Goal: Complete application form: Complete application form

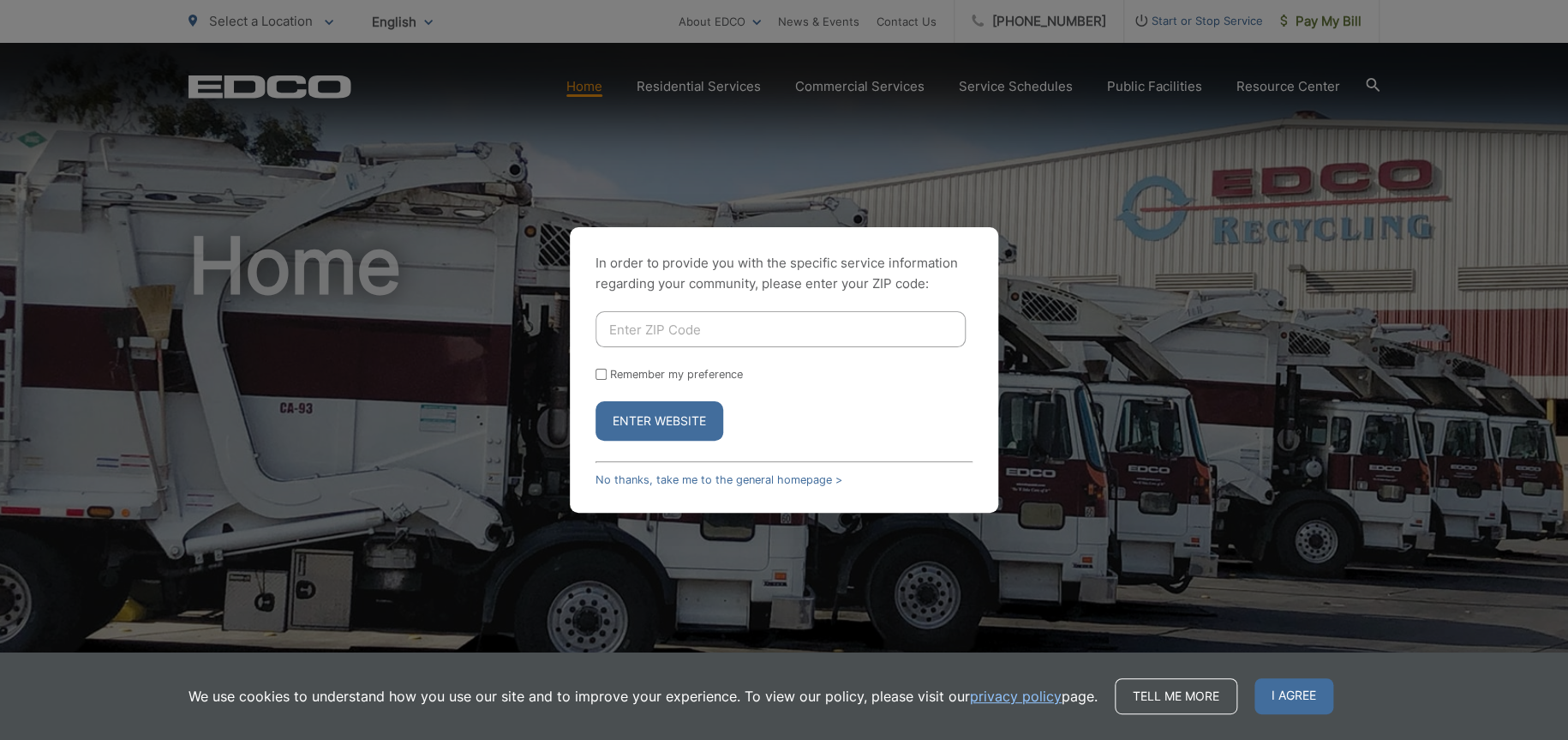
click at [637, 370] on label "Remember my preference" at bounding box center [676, 374] width 132 height 13
click at [606, 370] on input "Remember my preference" at bounding box center [601, 374] width 11 height 11
checkbox input "true"
click at [653, 335] on input "Enter ZIP Code" at bounding box center [780, 328] width 370 height 36
type input "92081"
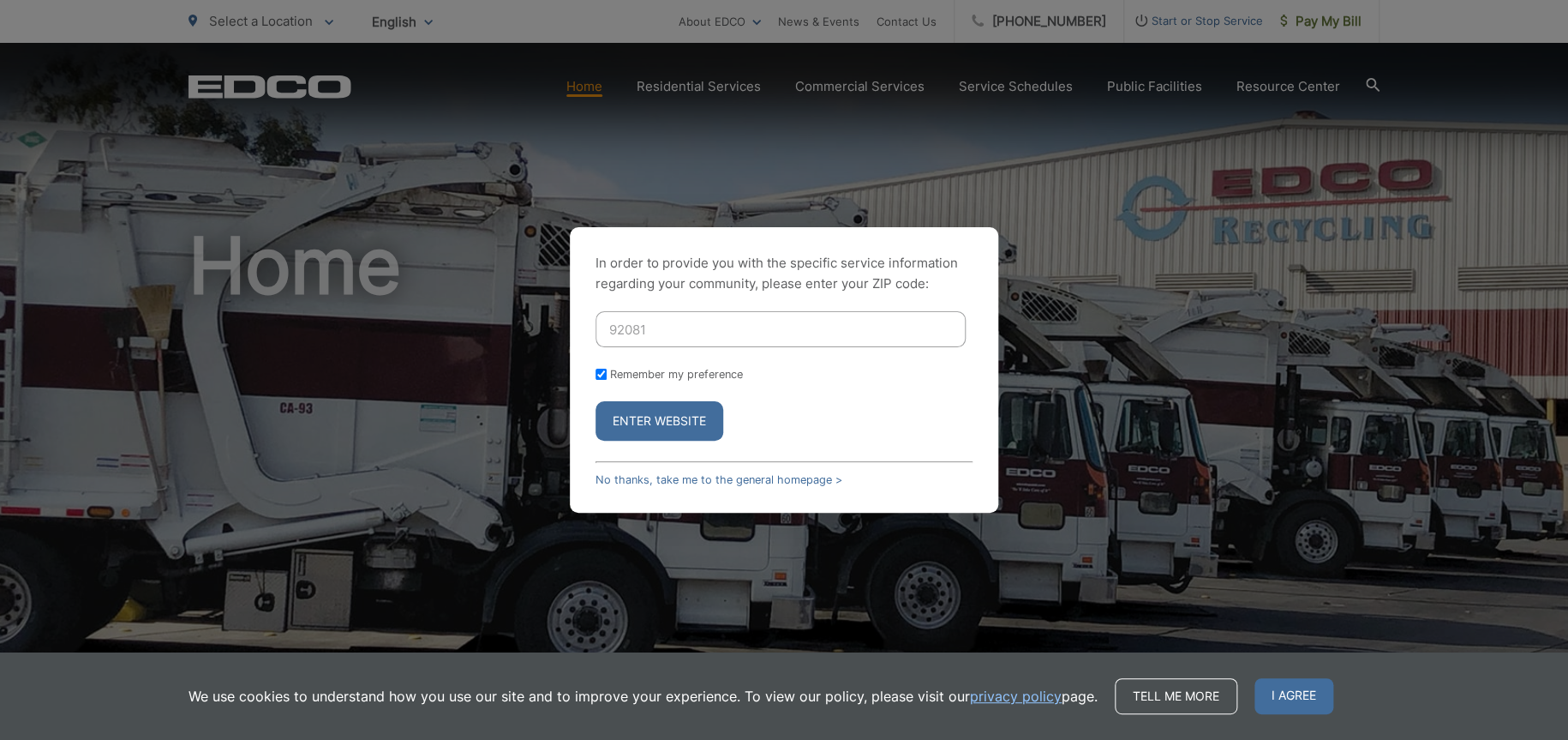
click at [595, 401] on button "Enter Website" at bounding box center [659, 421] width 128 height 39
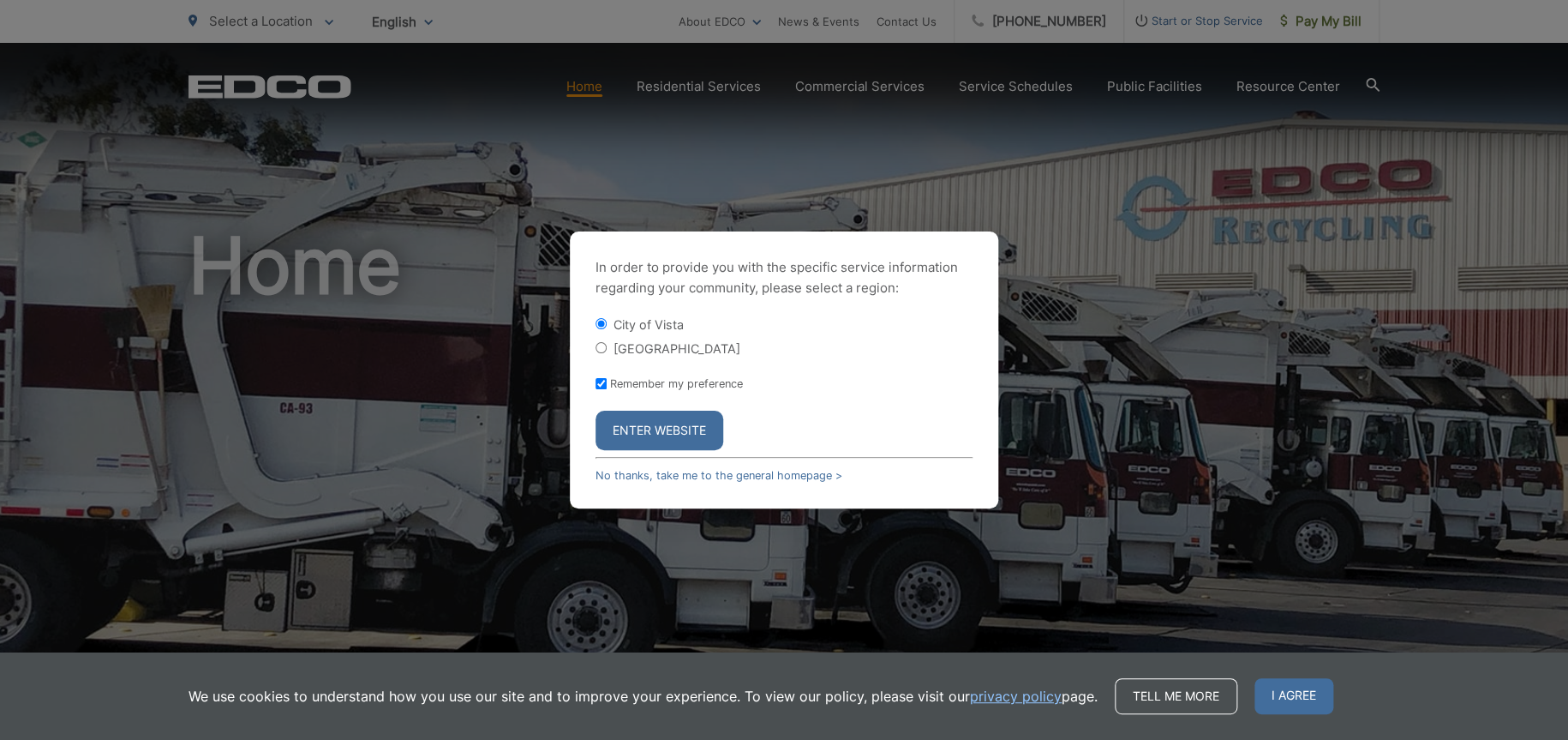
click at [685, 413] on button "Enter Website" at bounding box center [659, 430] width 128 height 39
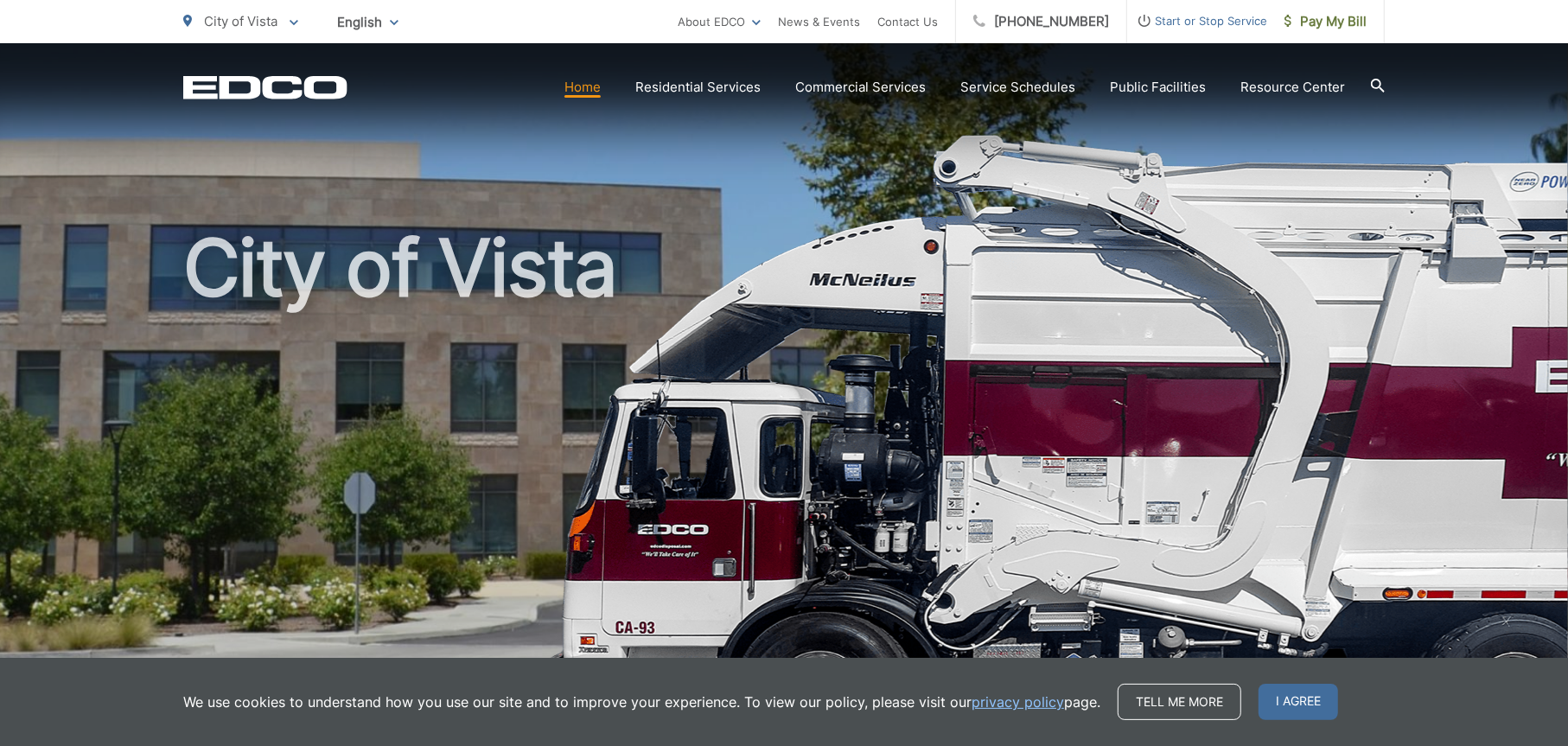
click at [1237, 21] on span "Start or Stop Service" at bounding box center [1197, 21] width 140 height 21
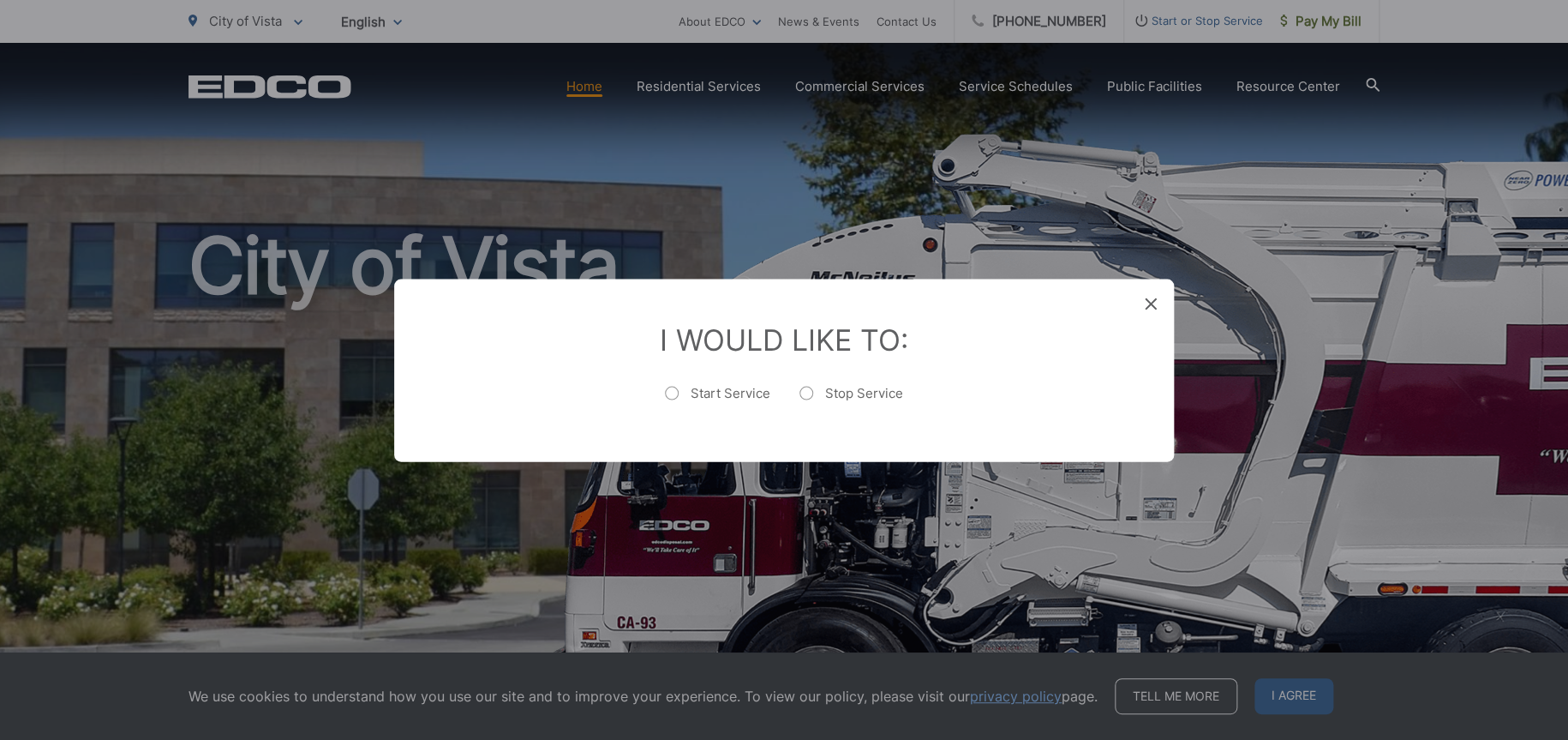
click at [1156, 302] on icon at bounding box center [1150, 303] width 12 height 12
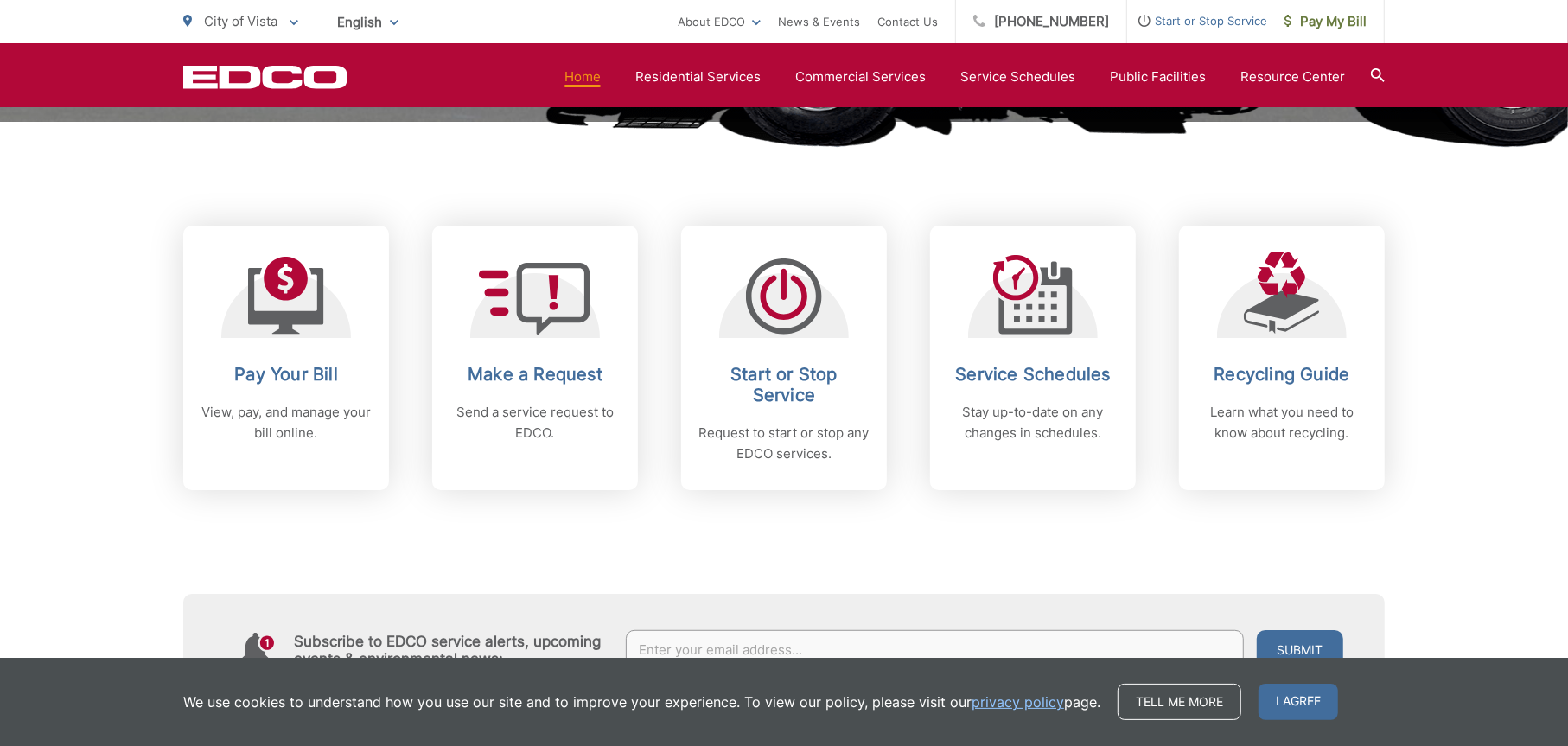
scroll to position [691, 0]
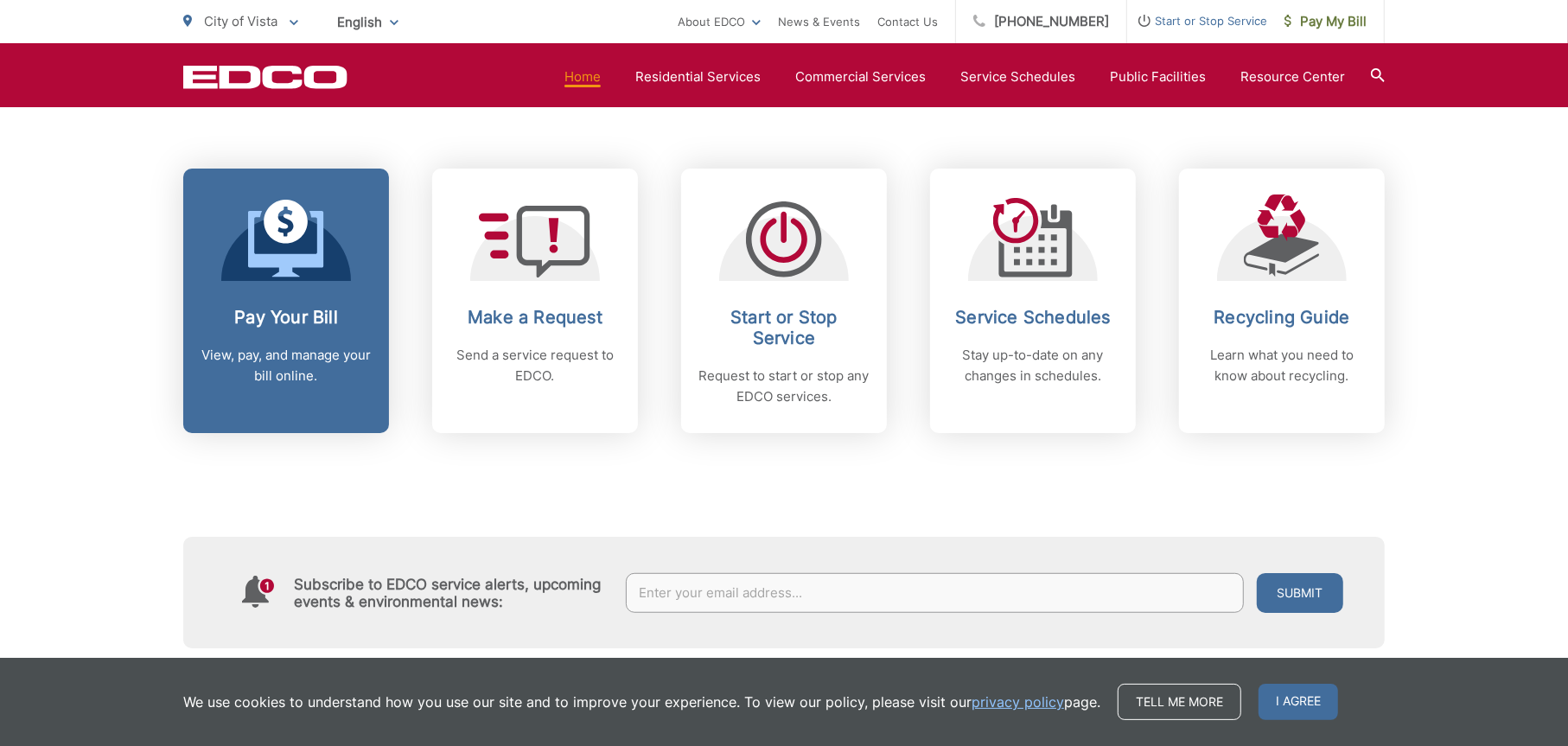
click at [286, 361] on p "View, pay, and manage your bill online." at bounding box center [286, 365] width 171 height 41
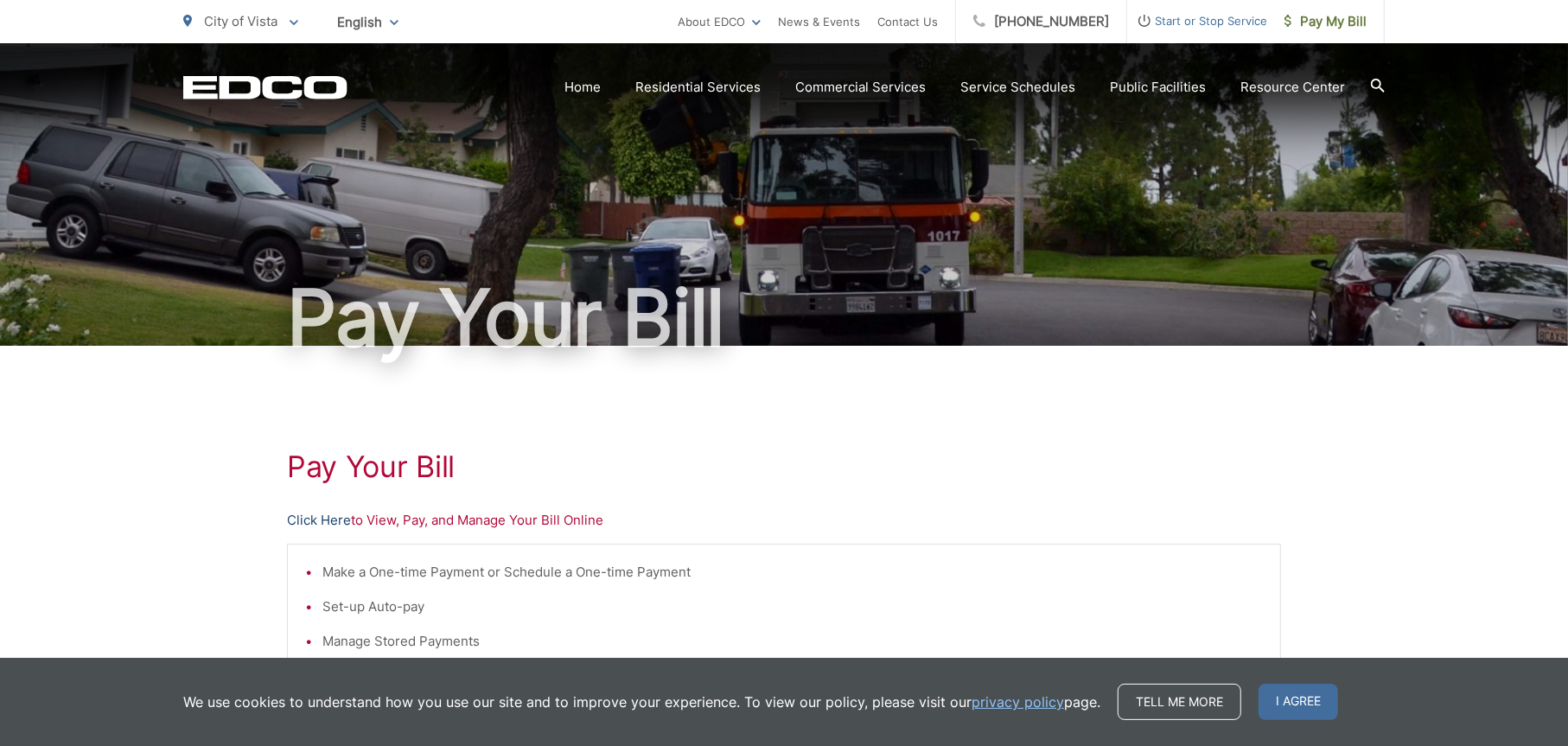
click at [332, 520] on link "Click Here" at bounding box center [319, 520] width 64 height 21
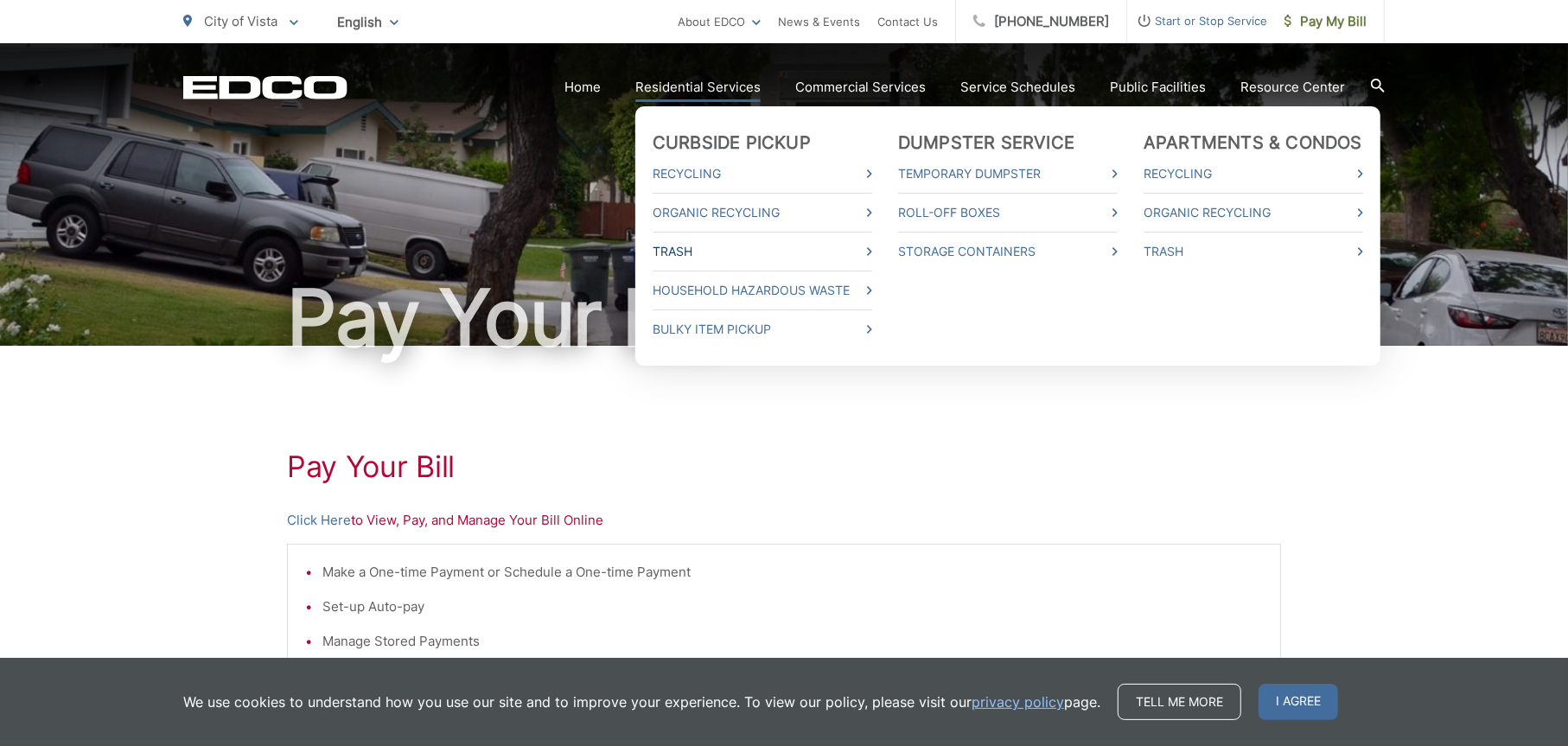
click at [866, 252] on link "Trash" at bounding box center [761, 251] width 219 height 21
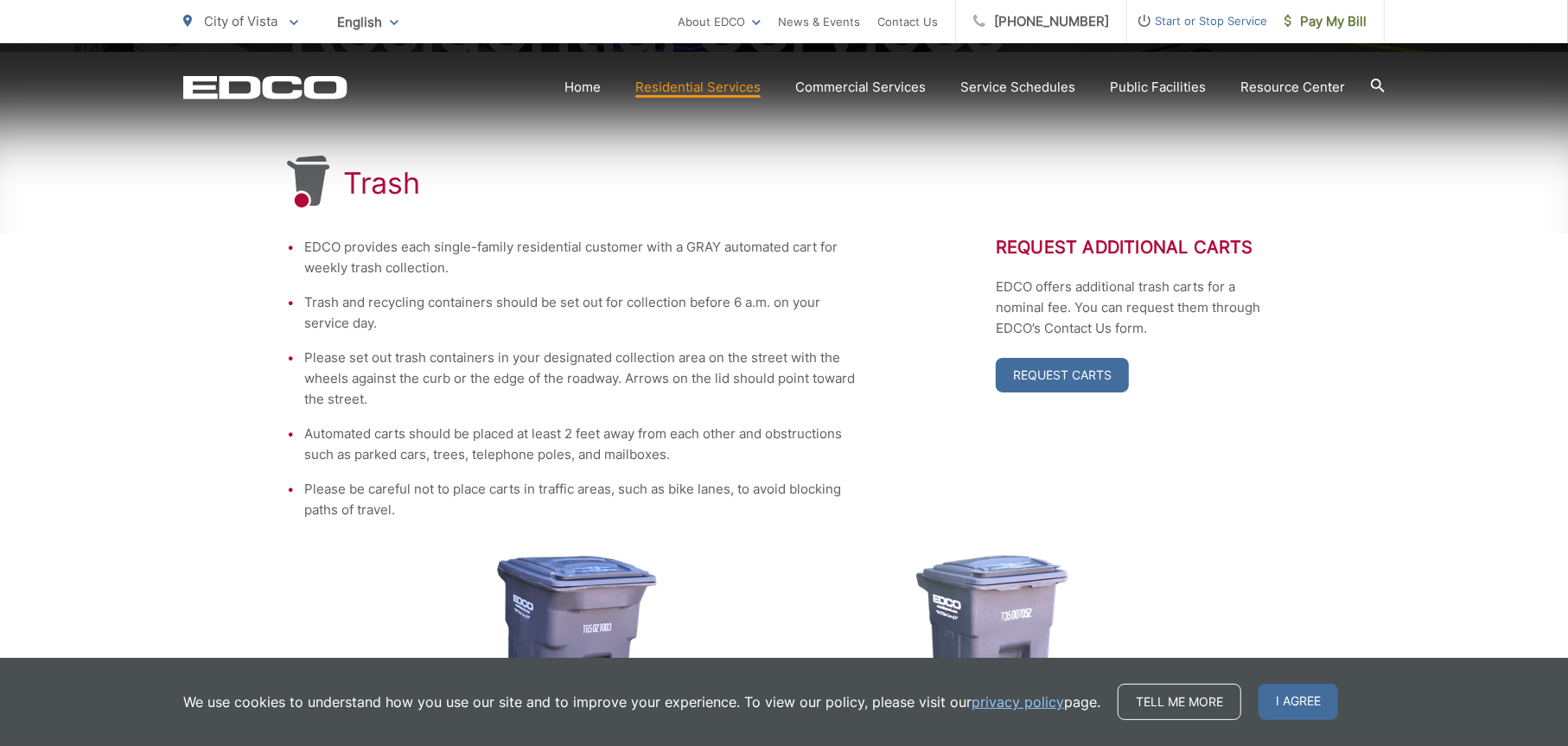
scroll to position [345, 0]
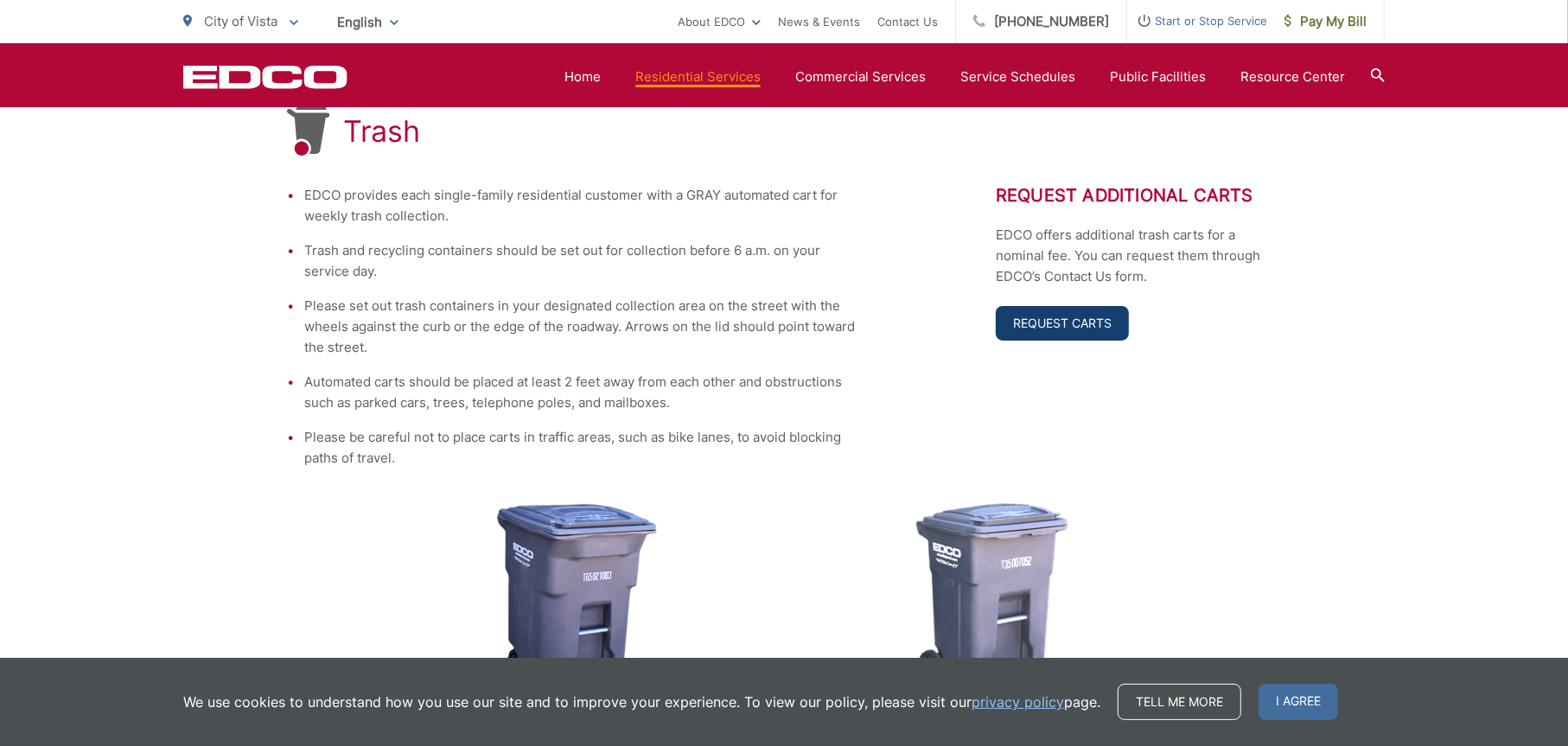
click at [1104, 327] on link "Request Carts" at bounding box center [1062, 323] width 133 height 35
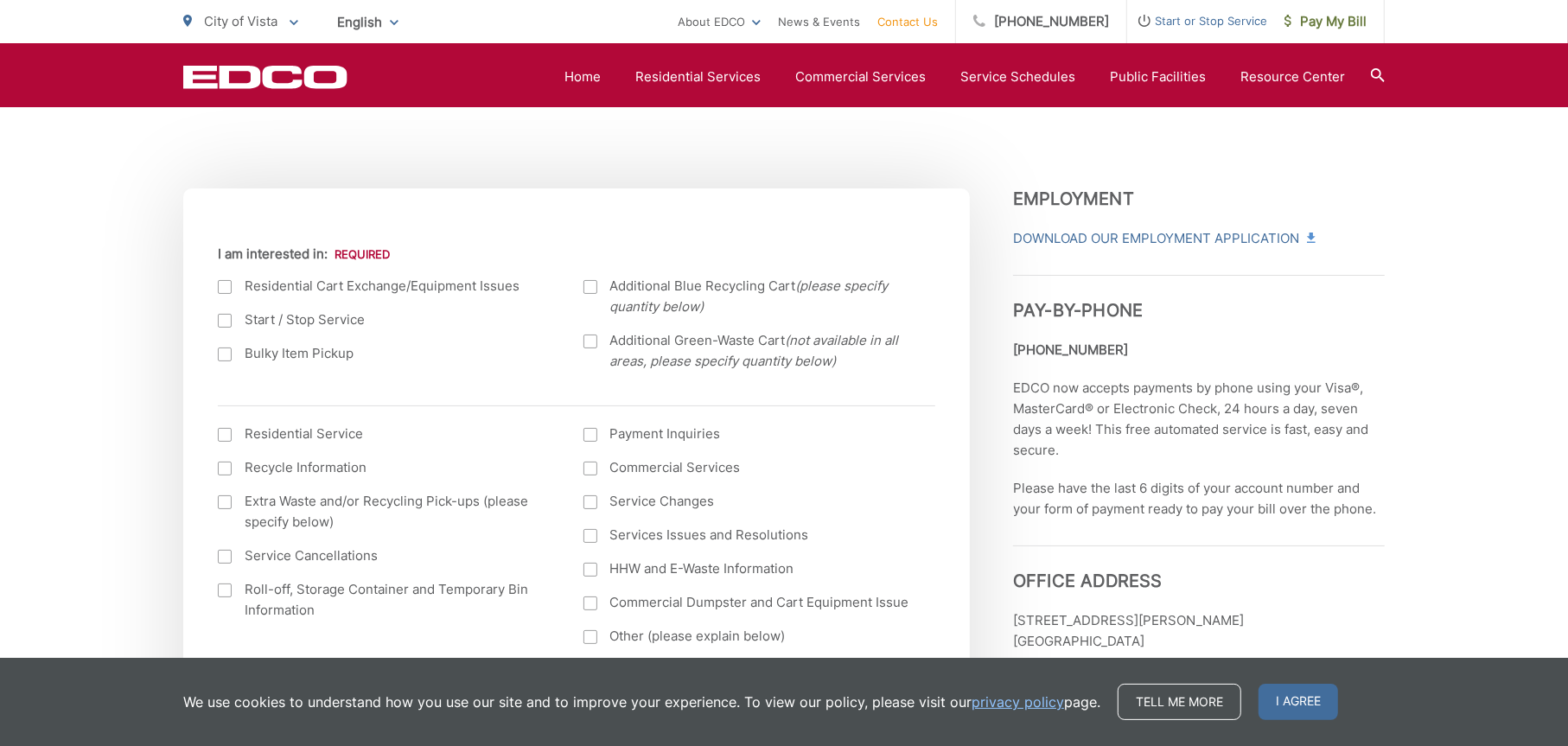
scroll to position [576, 0]
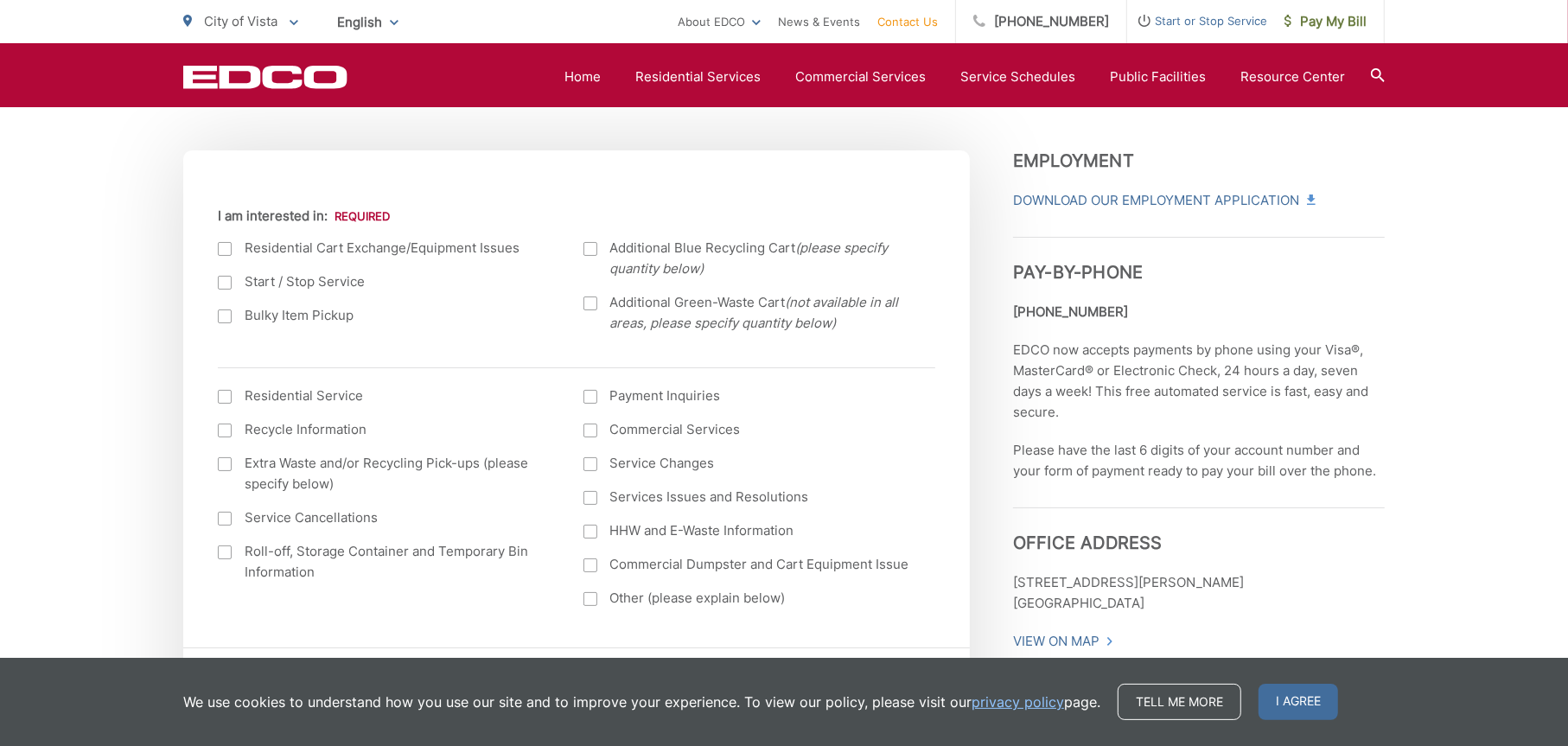
click at [589, 306] on div at bounding box center [590, 303] width 14 height 14
click at [0, 0] on input "Additional Green-Waste Cart (not available in all areas, please specify quantit…" at bounding box center [0, 0] width 0 height 0
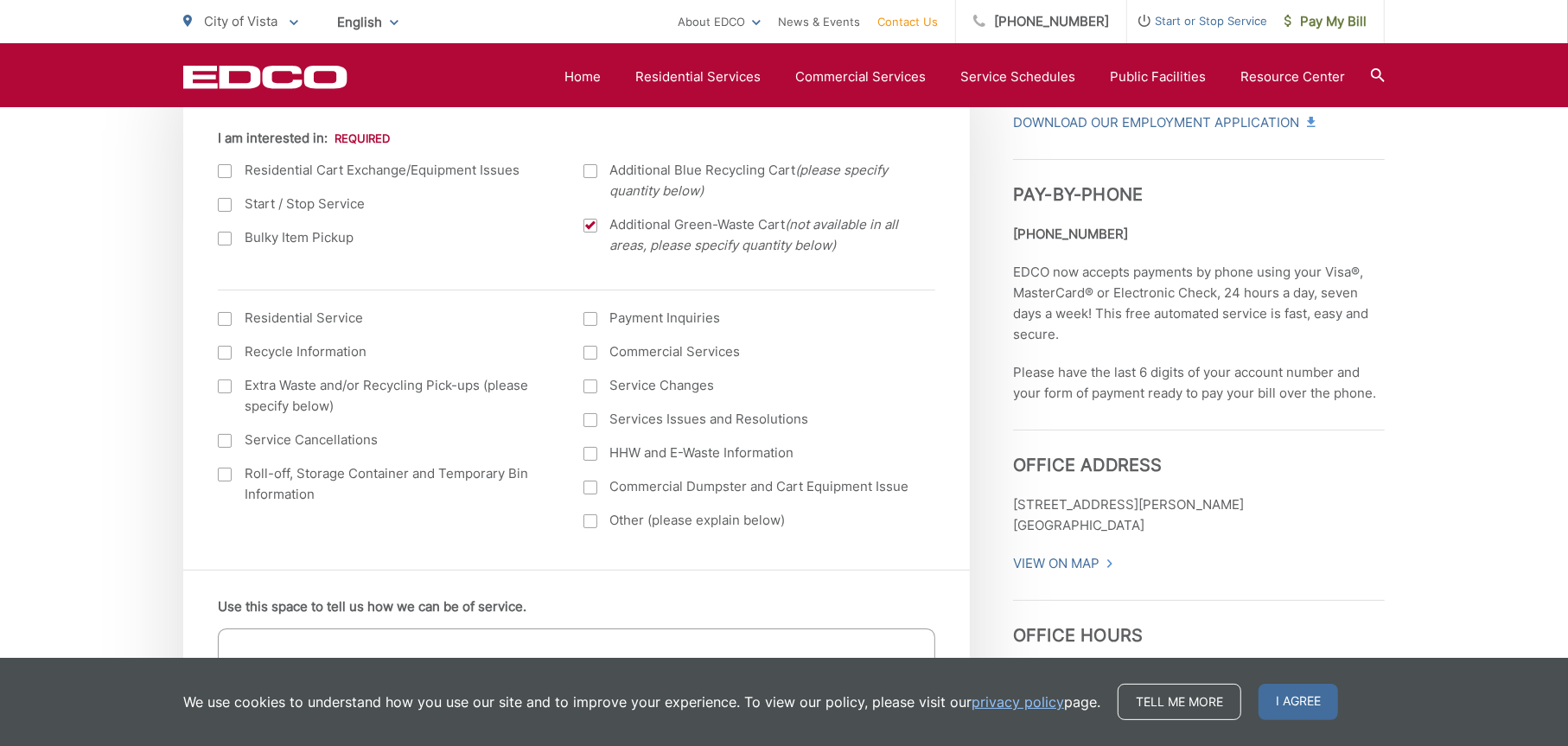
scroll to position [691, 0]
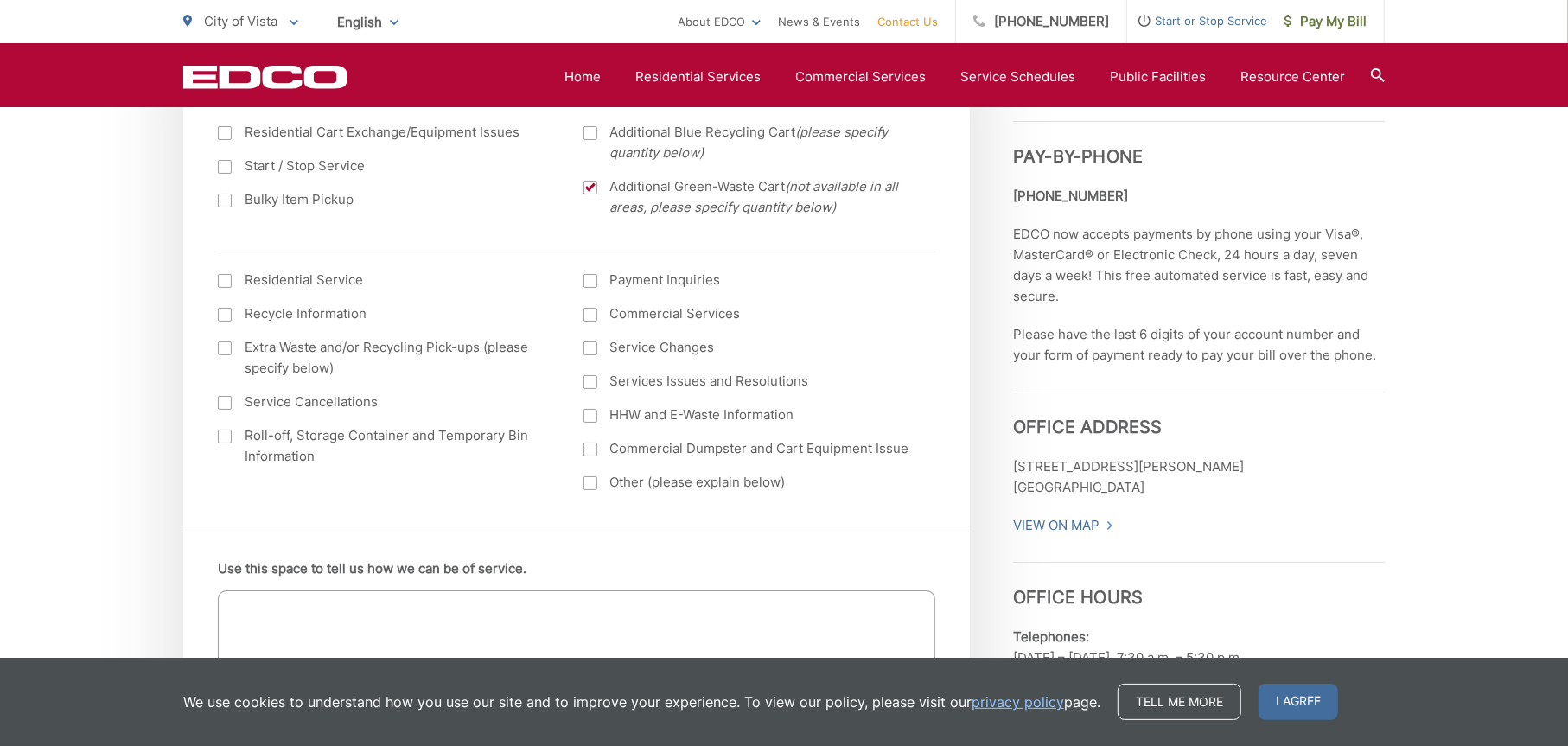
click at [339, 275] on label "Residential Service" at bounding box center [383, 280] width 331 height 21
click at [0, 0] on input "I am interested in: (continued) *" at bounding box center [0, 0] width 0 height 0
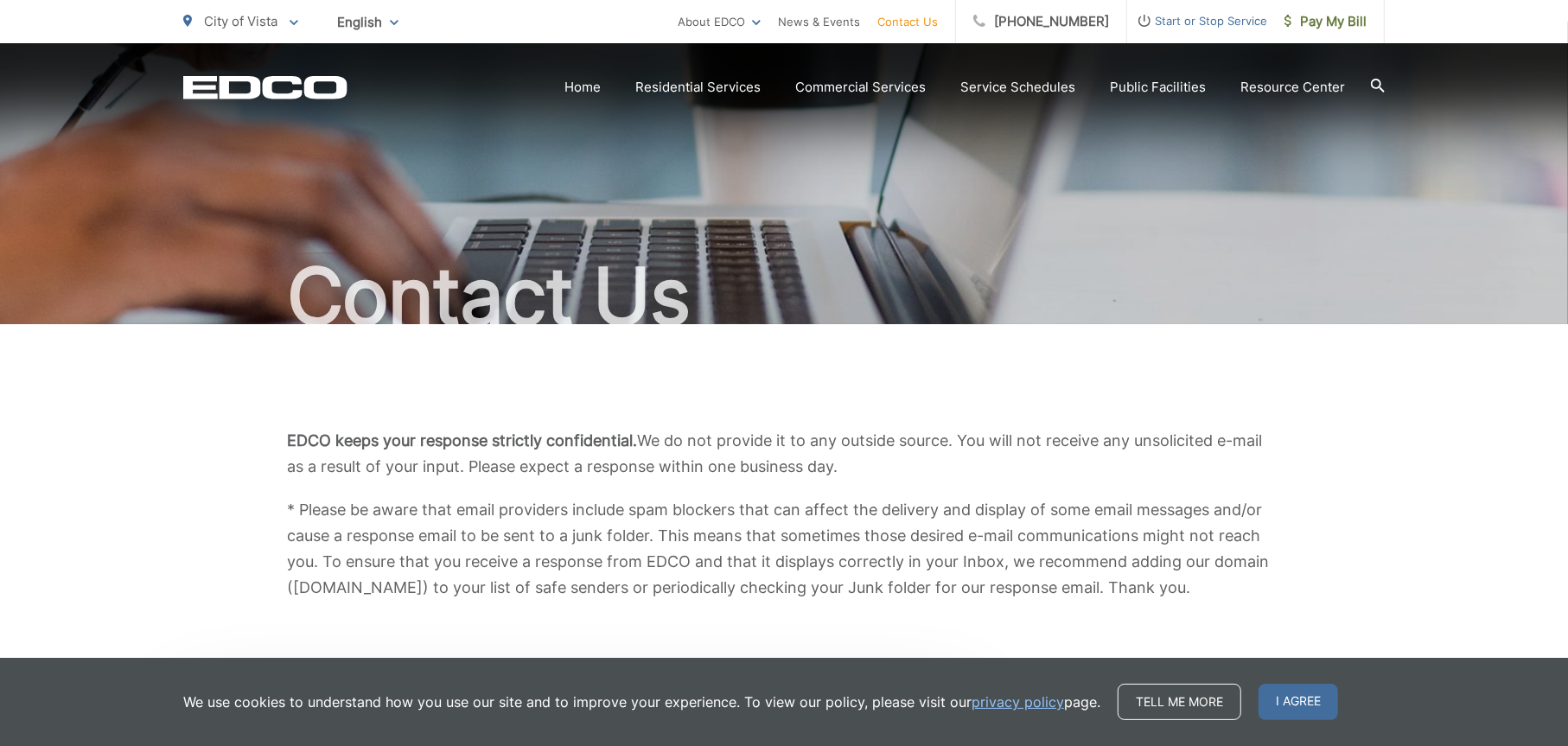
scroll to position [0, 0]
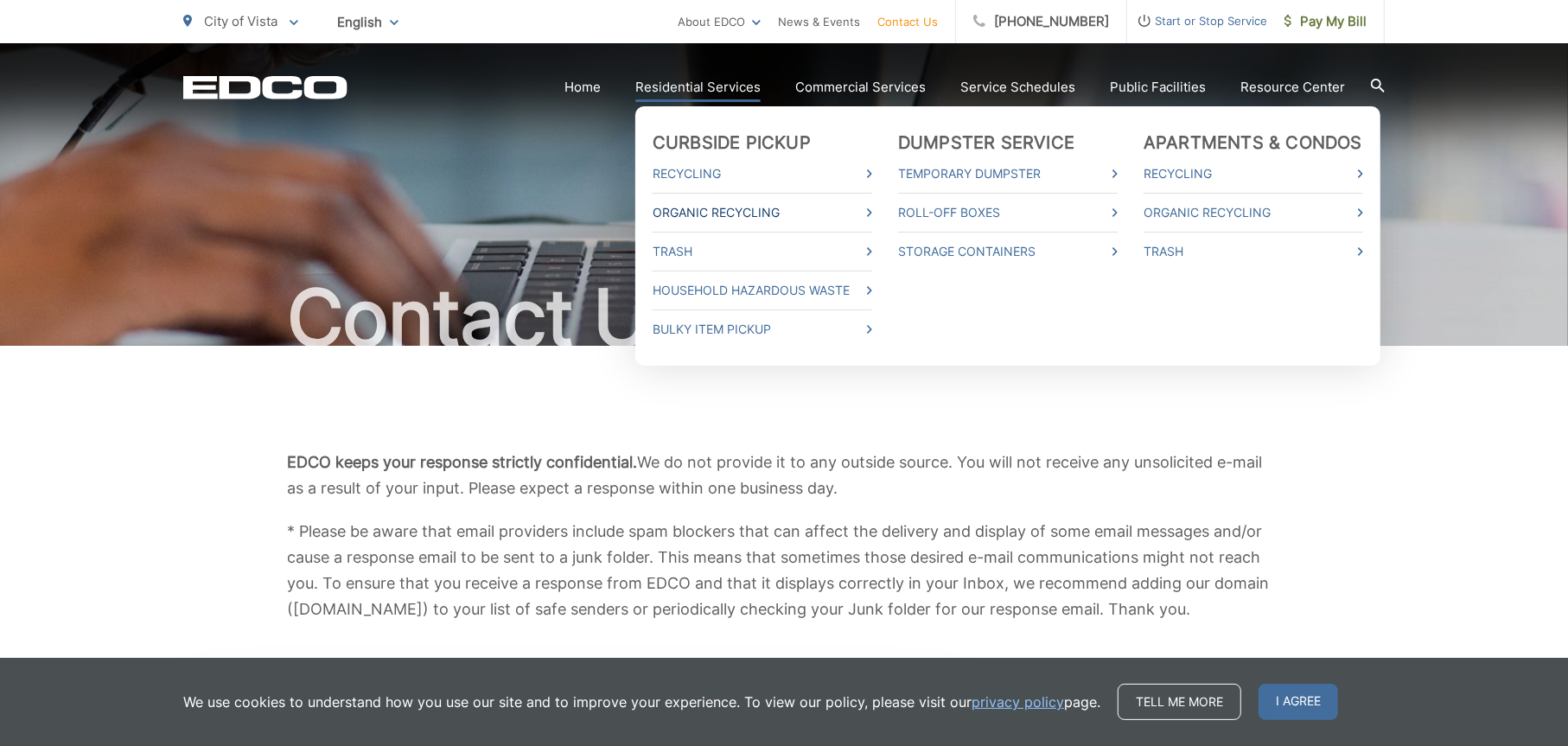
click at [750, 207] on link "Organic Recycling" at bounding box center [761, 213] width 219 height 21
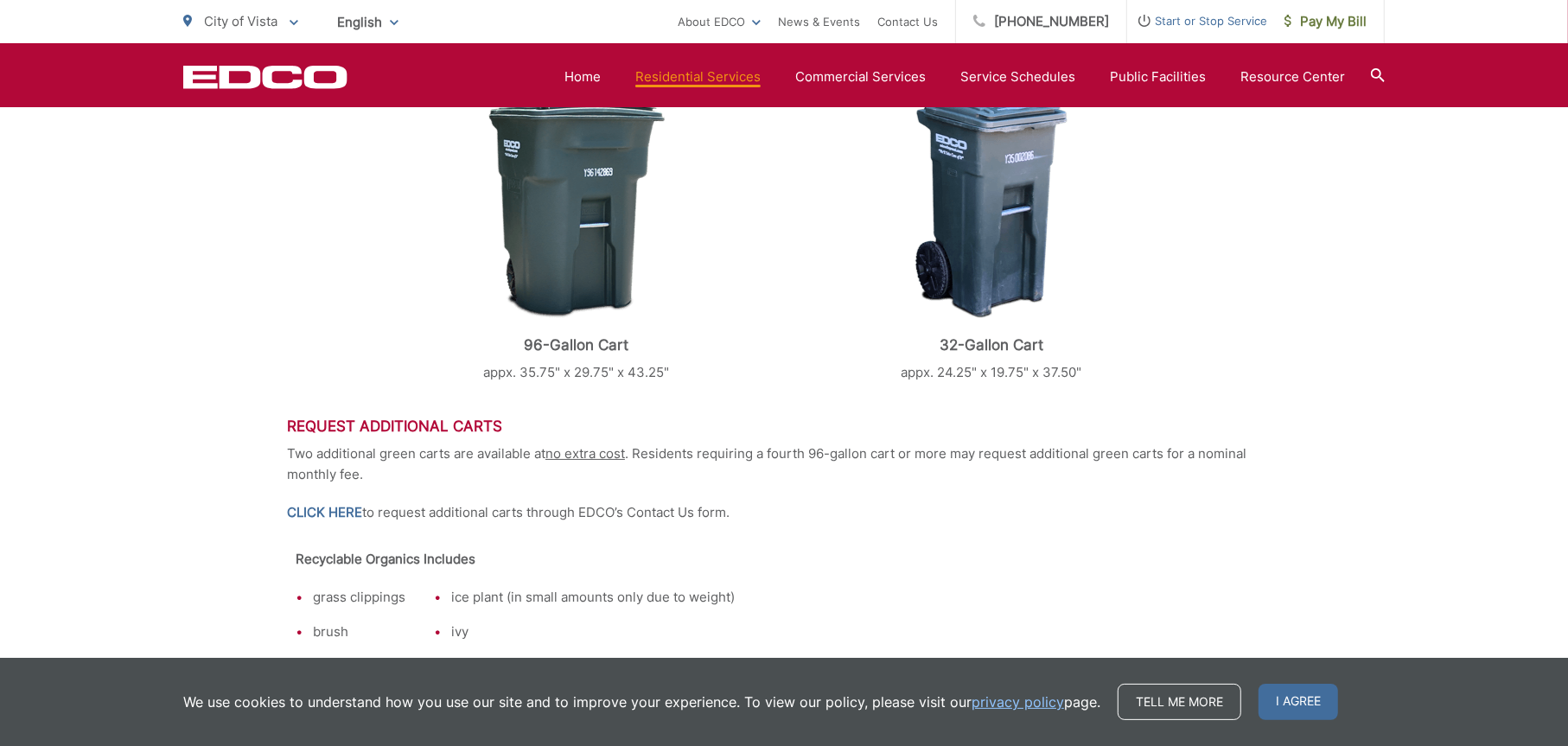
scroll to position [806, 0]
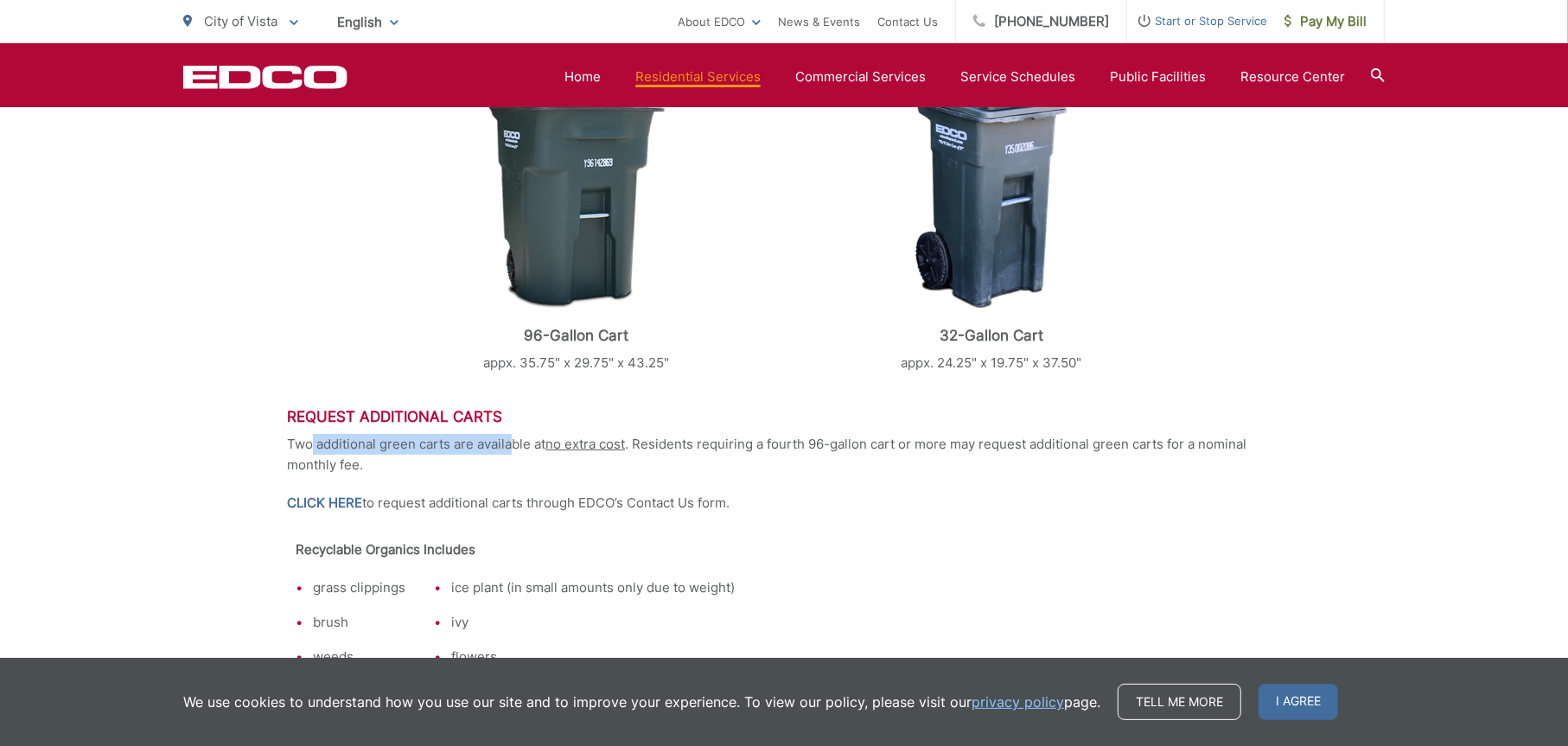
drag, startPoint x: 312, startPoint y: 443, endPoint x: 513, endPoint y: 442, distance: 201.0
click at [513, 442] on p "Two additional green carts are available at no extra cost . Residents requiring…" at bounding box center [784, 454] width 994 height 41
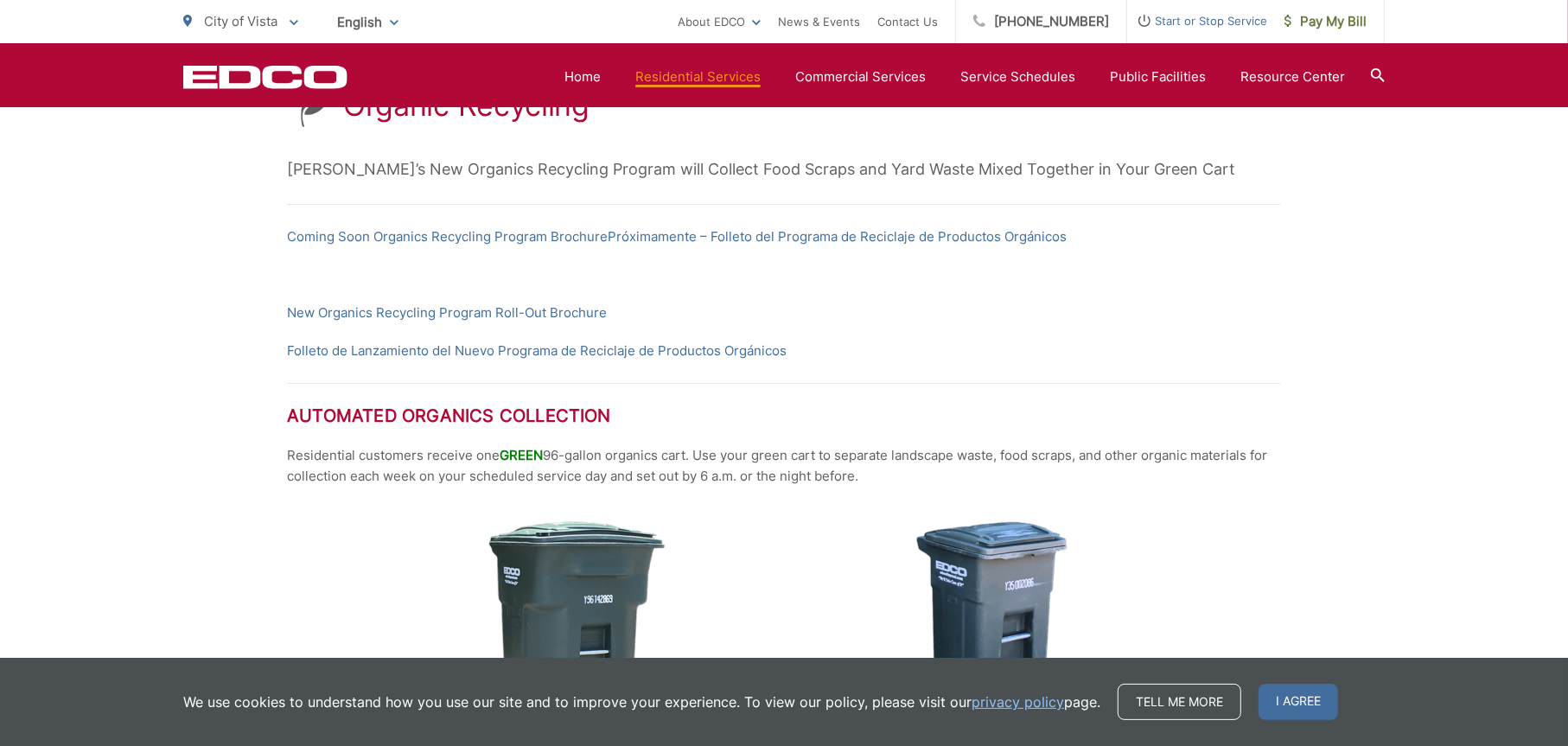
scroll to position [345, 0]
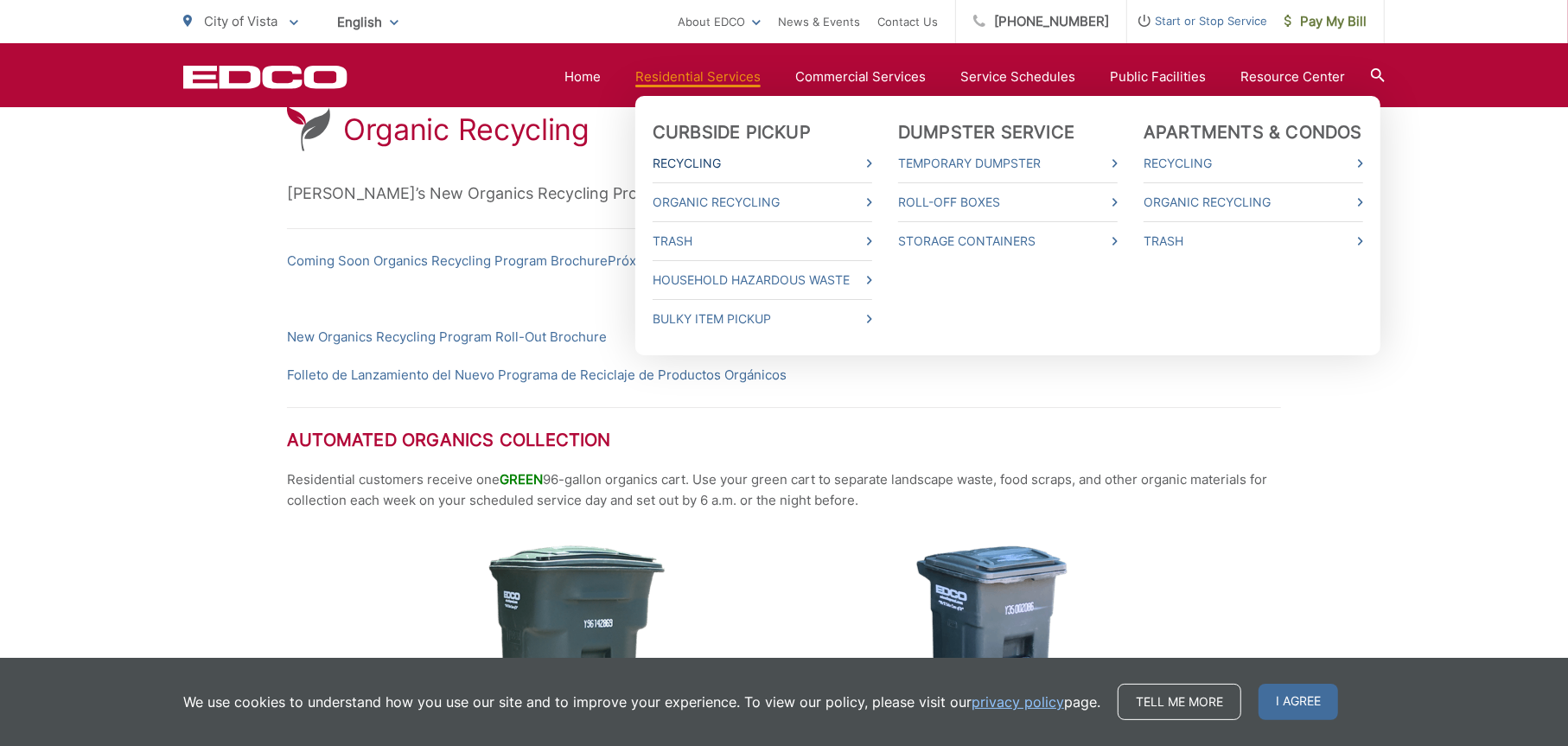
click at [700, 157] on link "Recycling" at bounding box center [761, 164] width 219 height 21
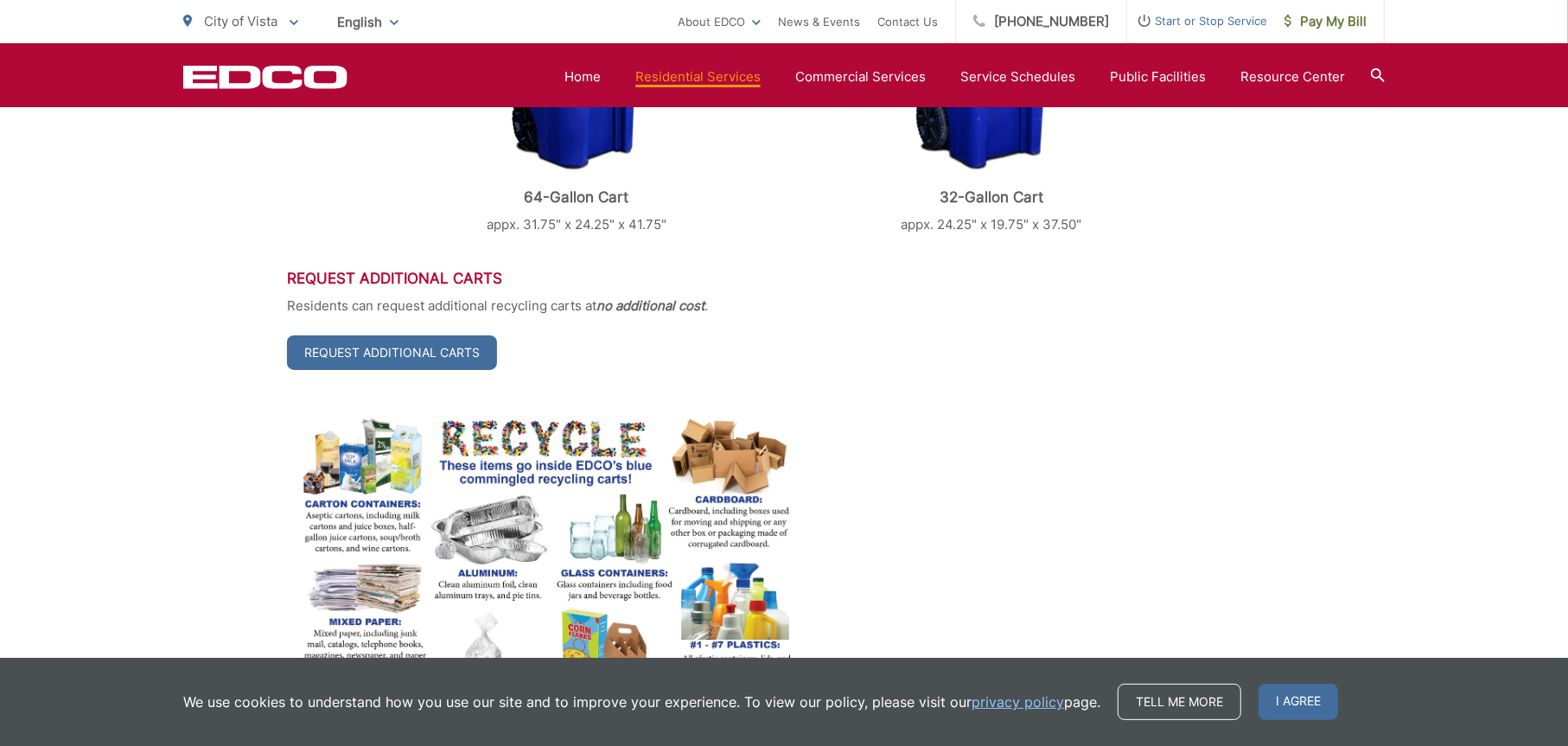
scroll to position [115, 0]
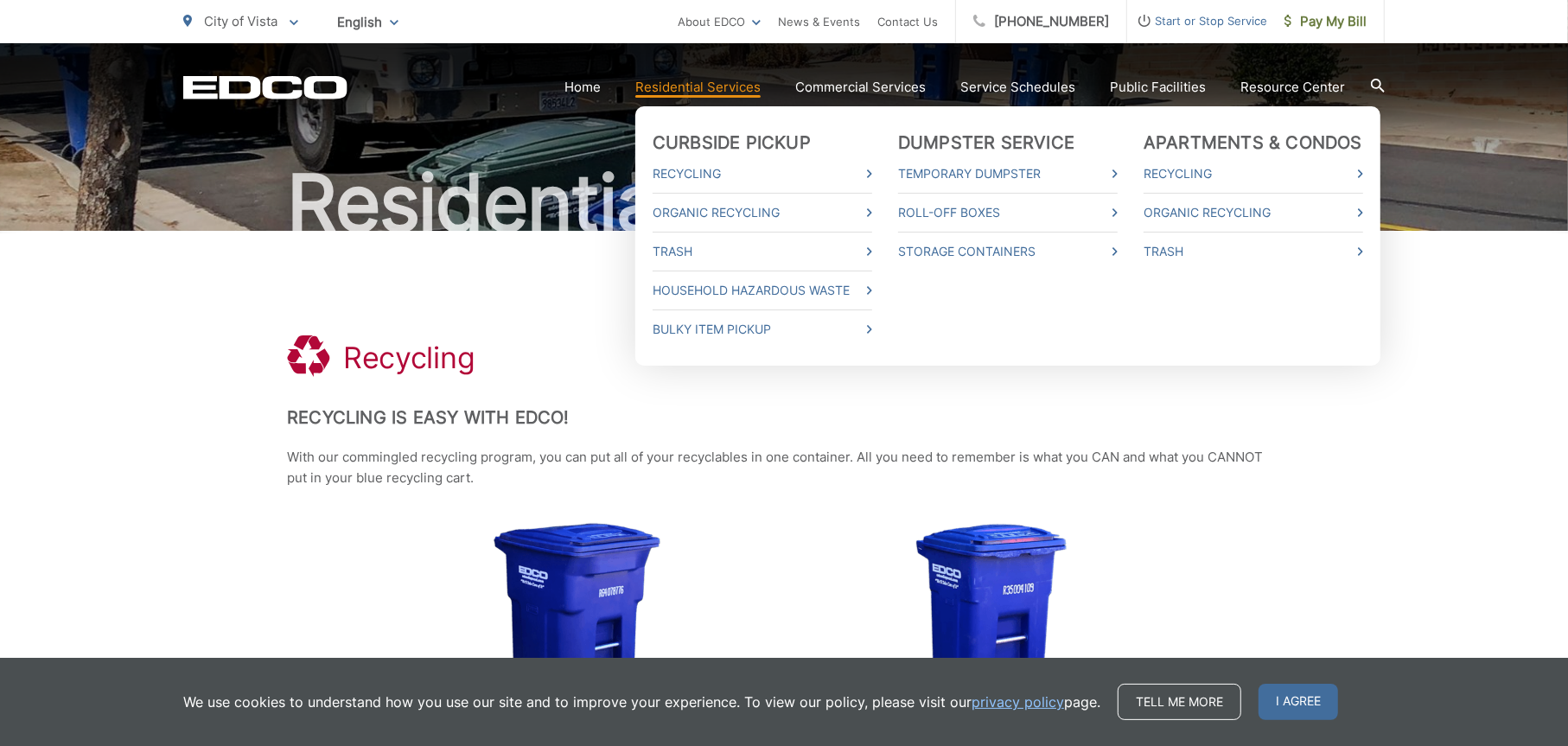
click at [701, 82] on link "Residential Services" at bounding box center [697, 87] width 125 height 21
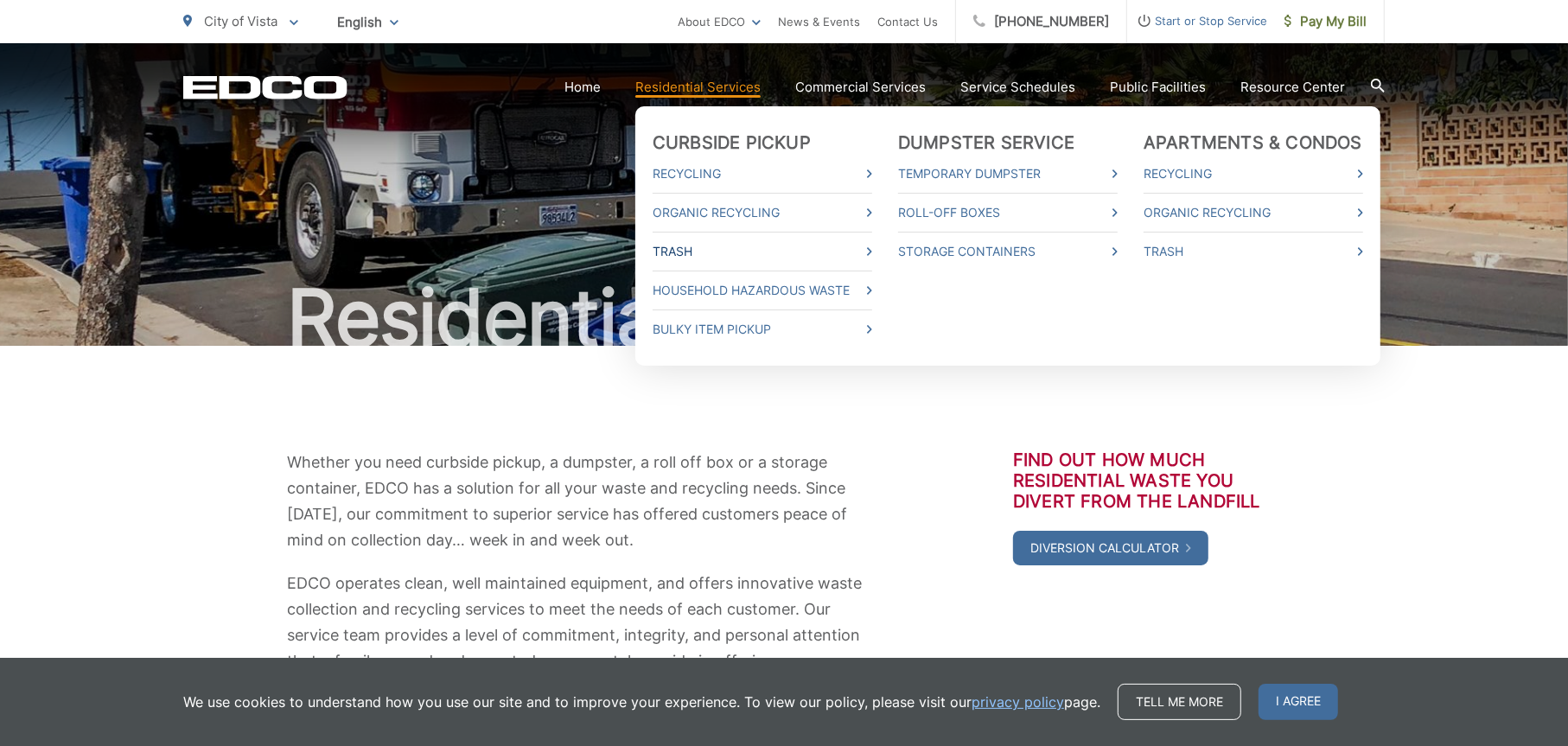
click at [691, 247] on link "Trash" at bounding box center [761, 251] width 219 height 21
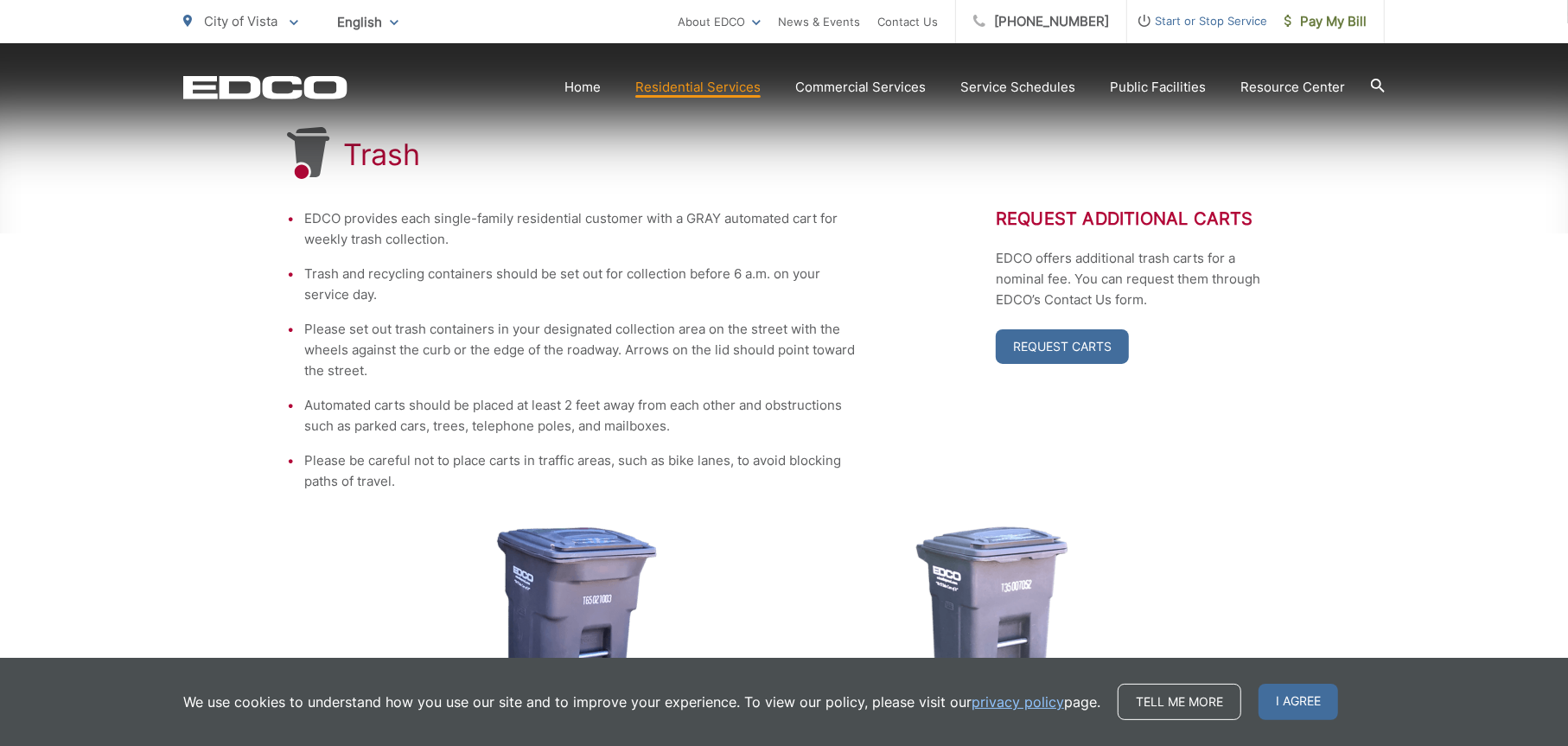
scroll to position [345, 0]
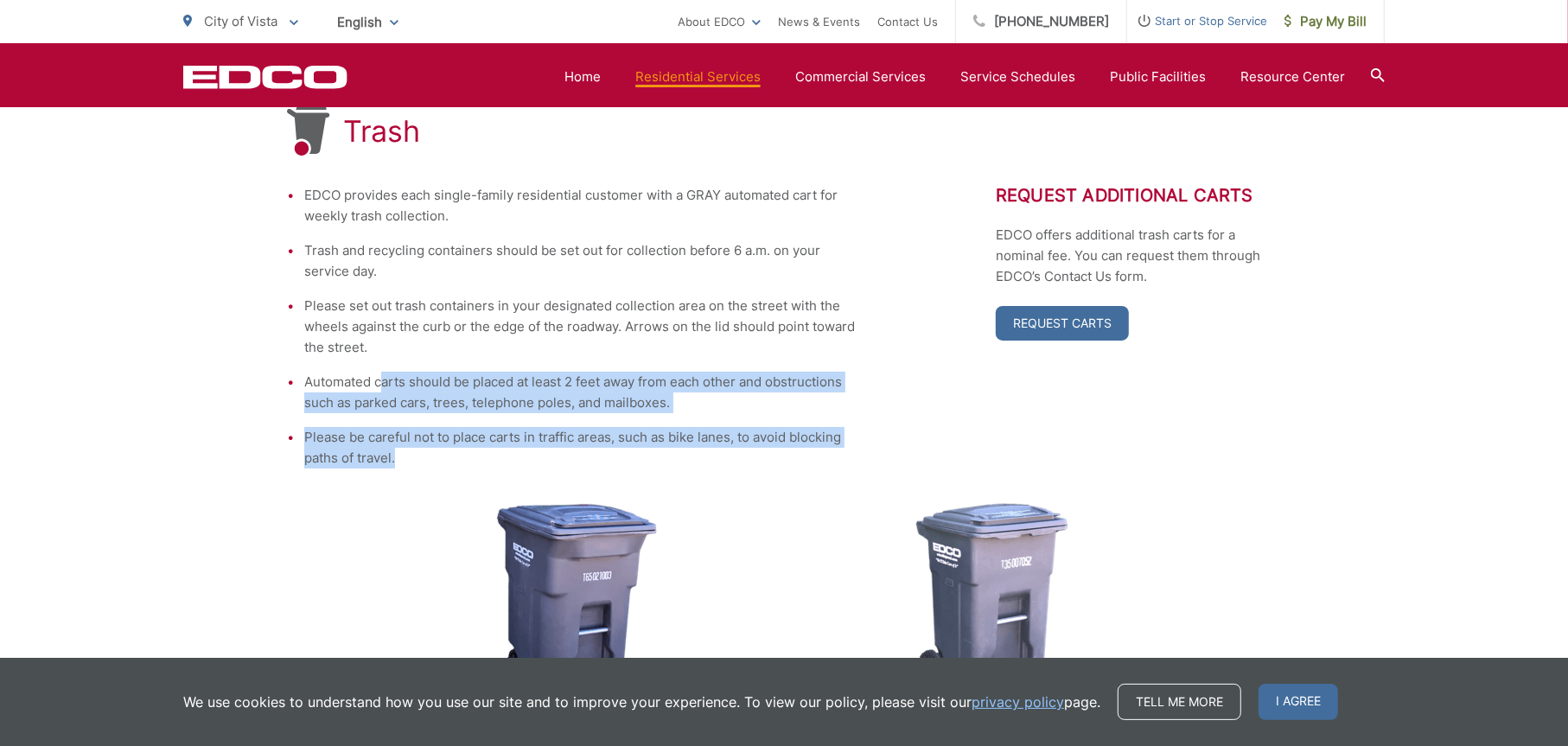
drag, startPoint x: 380, startPoint y: 379, endPoint x: 472, endPoint y: 449, distance: 115.6
click at [472, 449] on ul "EDCO provides each single-family residential customer with a GRAY automated car…" at bounding box center [572, 326] width 570 height 283
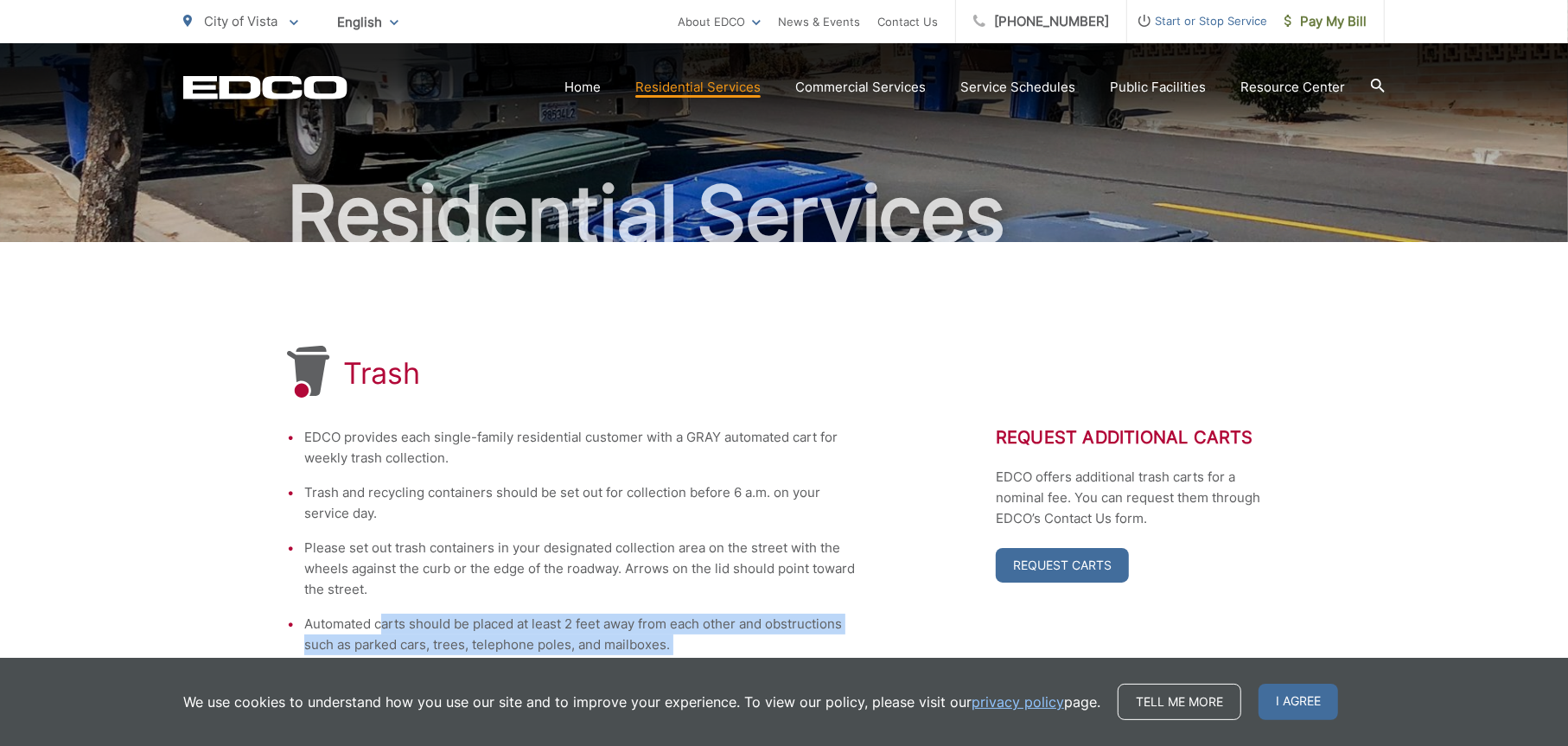
scroll to position [230, 0]
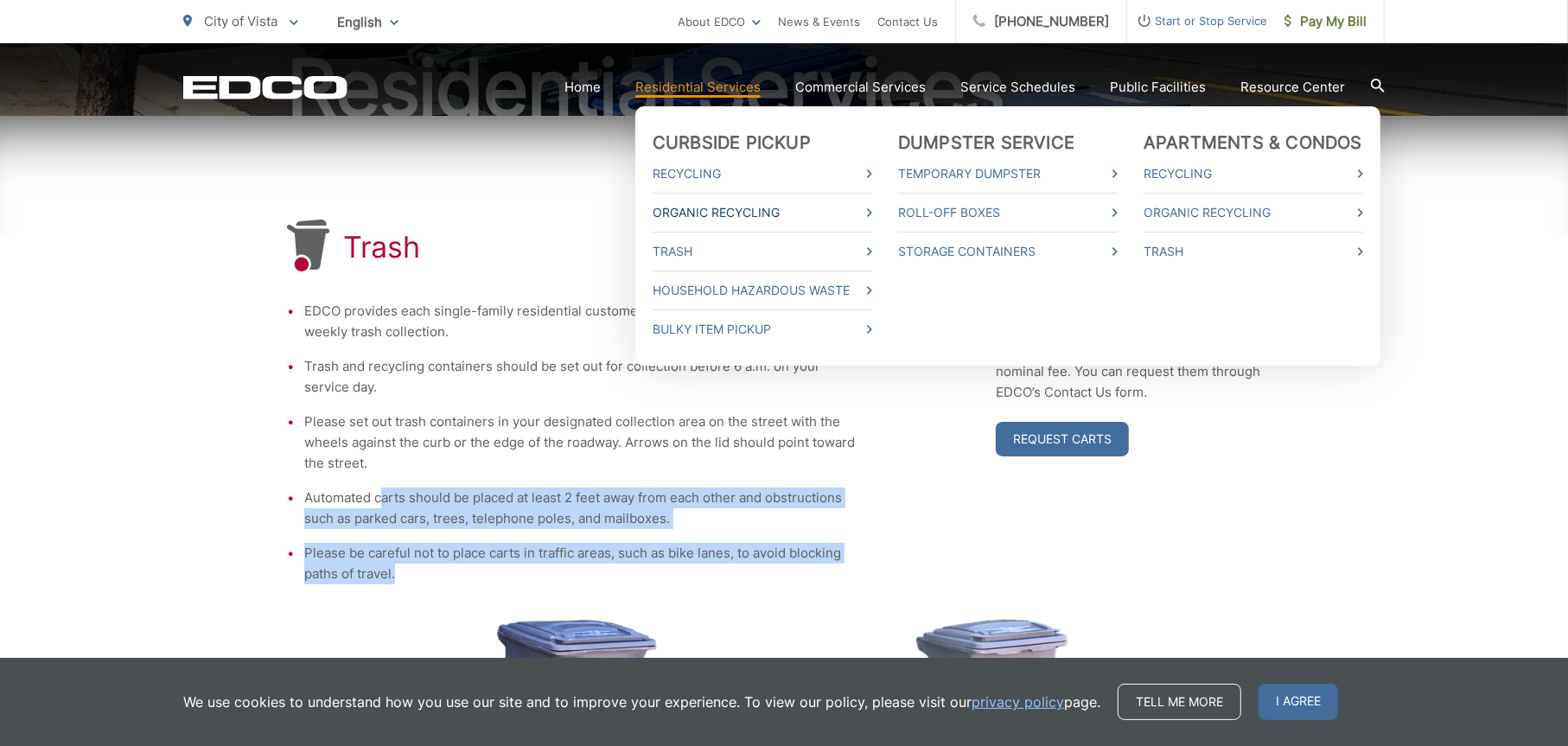
click at [814, 213] on link "Organic Recycling" at bounding box center [761, 213] width 219 height 21
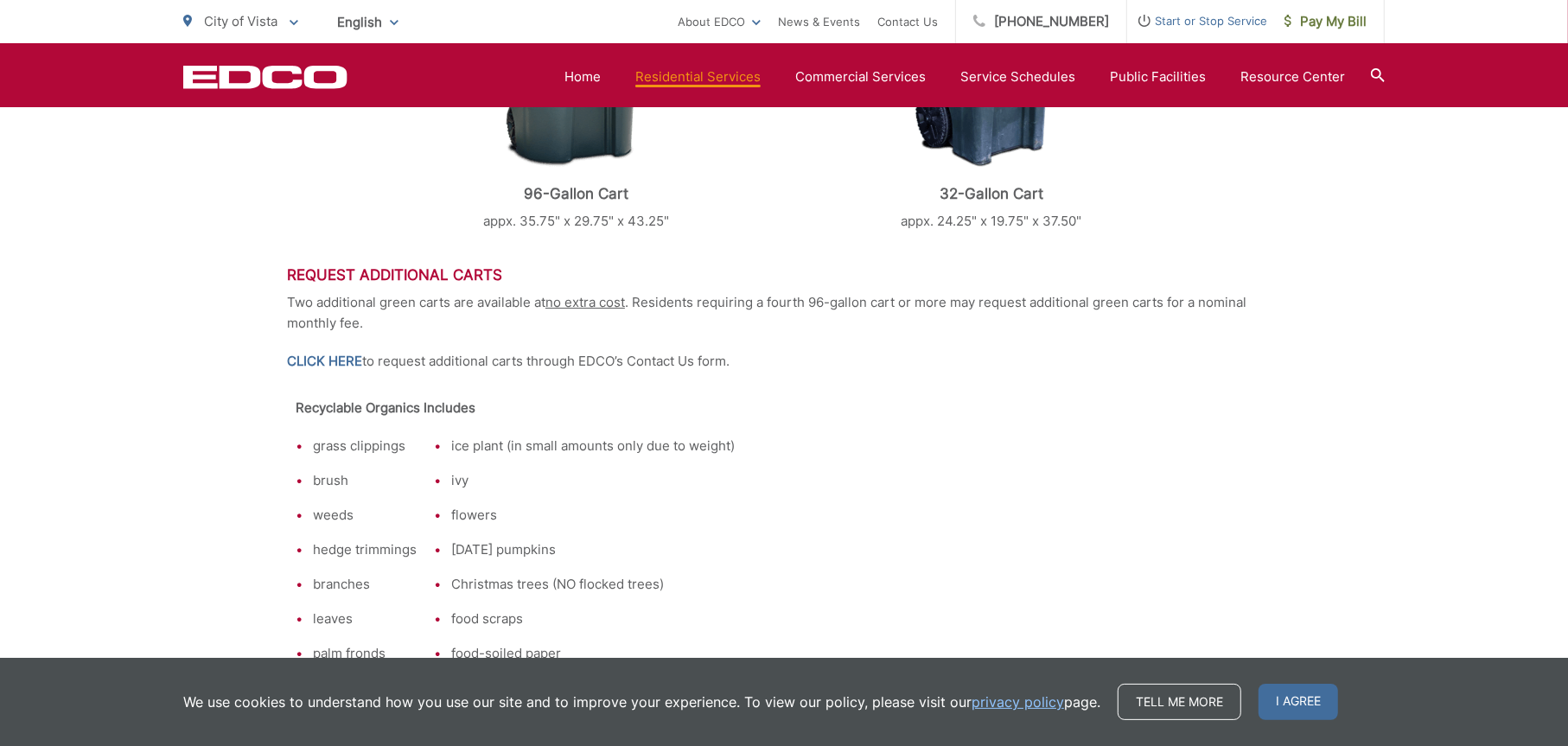
scroll to position [1037, 0]
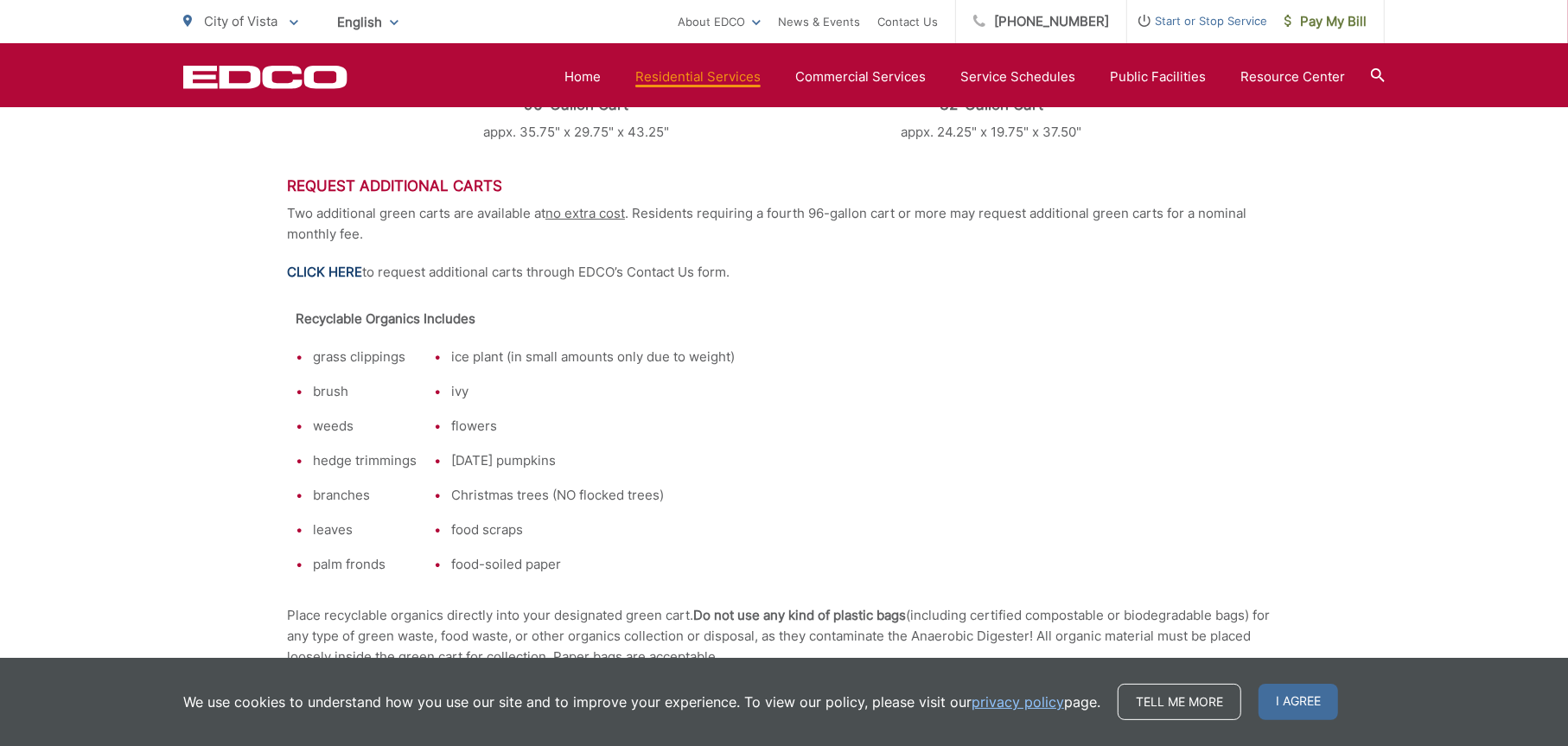
drag, startPoint x: 644, startPoint y: 371, endPoint x: 338, endPoint y: 271, distance: 321.9
click at [338, 271] on link "CLICK HERE" at bounding box center [325, 272] width 75 height 21
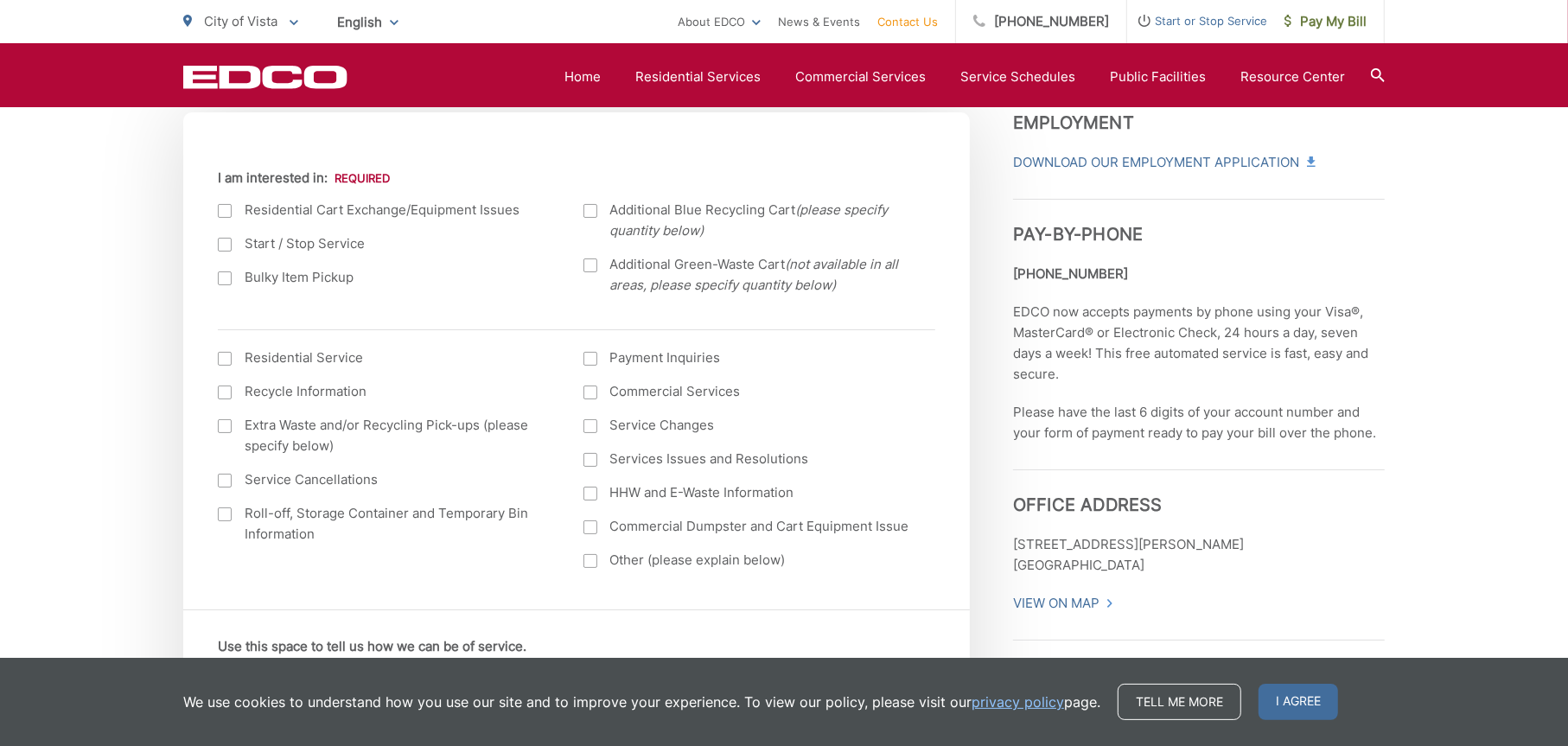
scroll to position [576, 0]
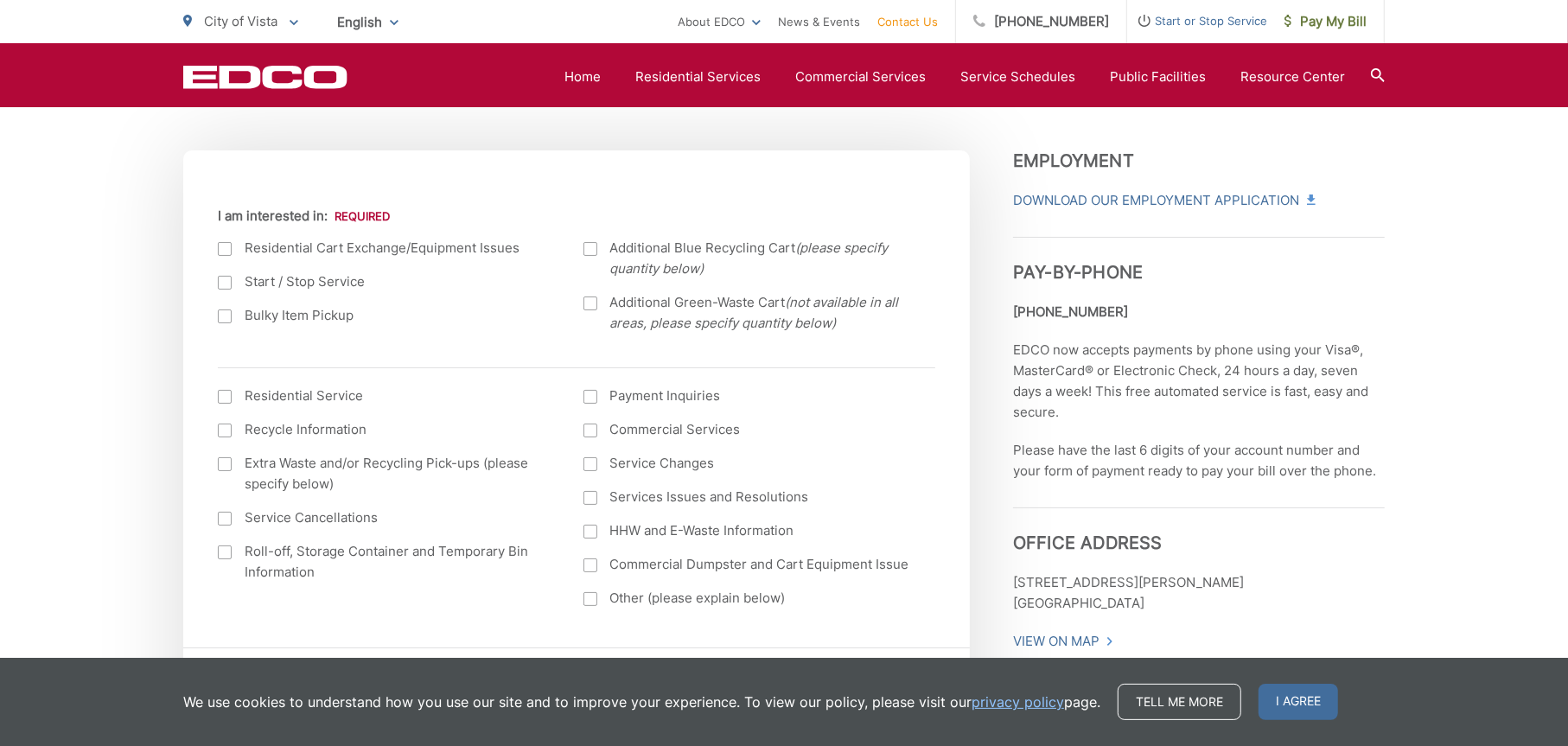
click at [222, 249] on div at bounding box center [224, 248] width 14 height 14
click at [0, 0] on input "I am interested in:" at bounding box center [0, 0] width 0 height 0
click at [588, 243] on div at bounding box center [590, 248] width 14 height 14
click at [0, 0] on input "Additional Blue Recycling Cart (please specify quantity below)" at bounding box center [0, 0] width 0 height 0
click at [593, 306] on div at bounding box center [590, 303] width 14 height 14
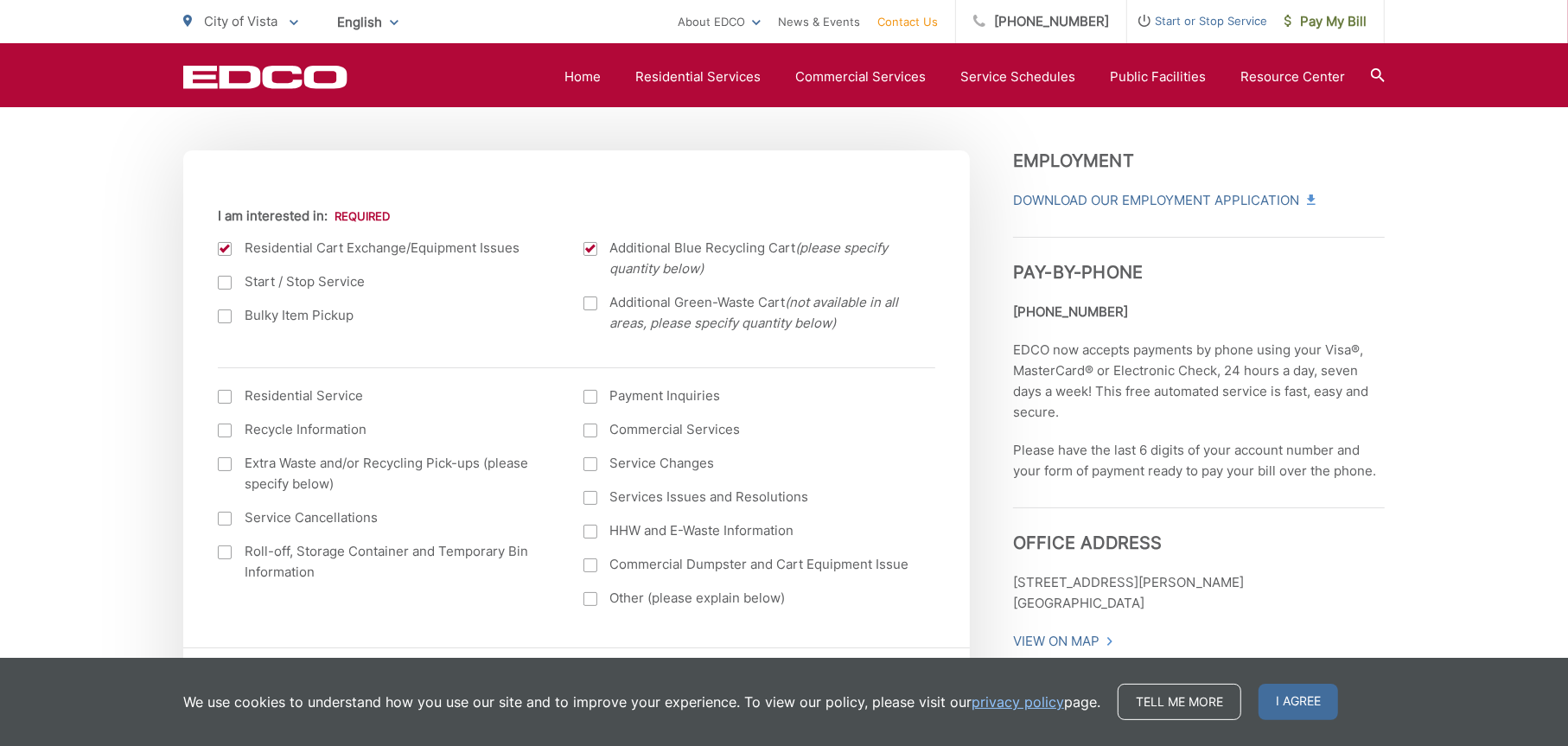
click at [0, 0] on input "Additional Green-Waste Cart (not available in all areas, please specify quantit…" at bounding box center [0, 0] width 0 height 0
click at [268, 394] on label "Residential Service" at bounding box center [383, 396] width 331 height 21
click at [0, 0] on input "I am interested in: (continued) *" at bounding box center [0, 0] width 0 height 0
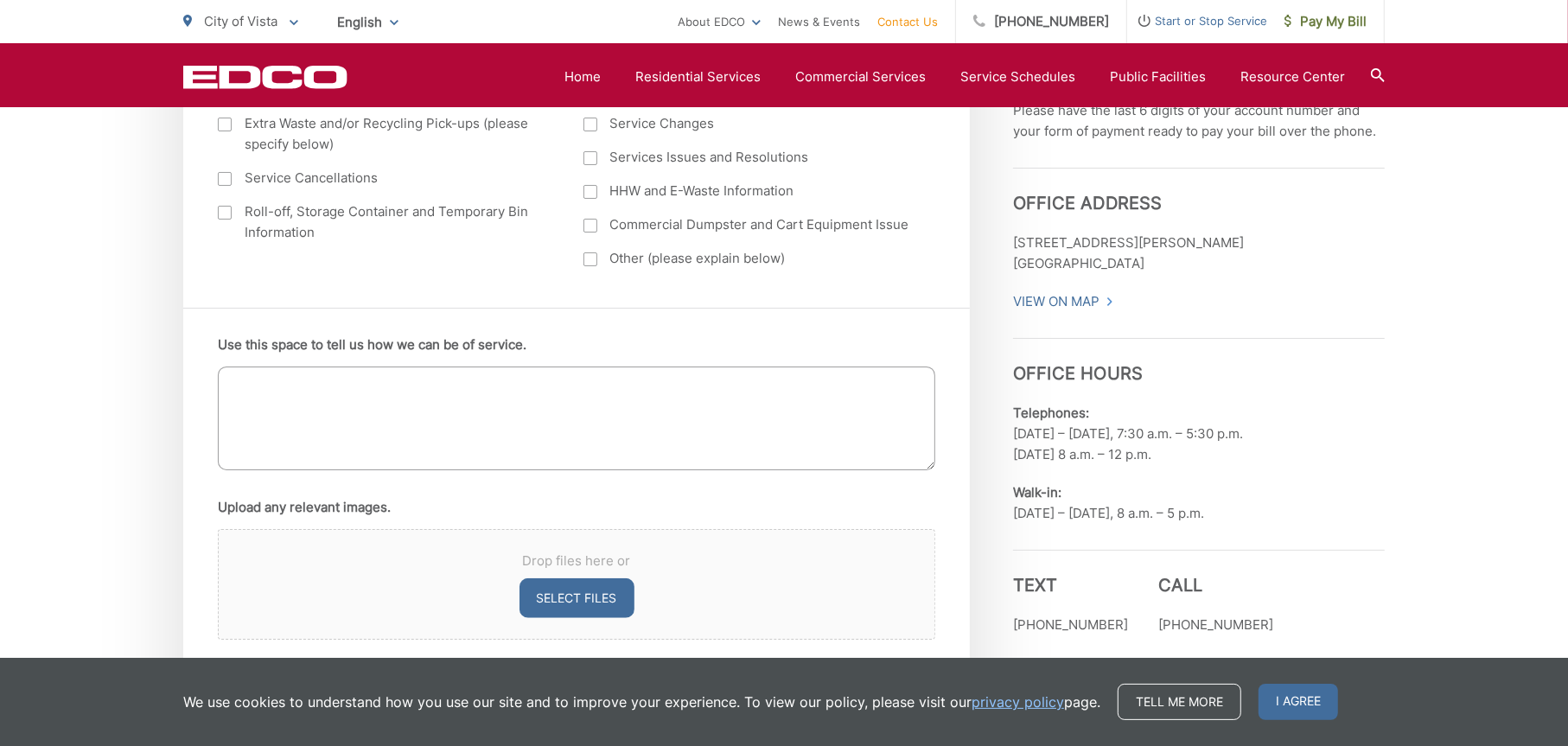
scroll to position [1037, 0]
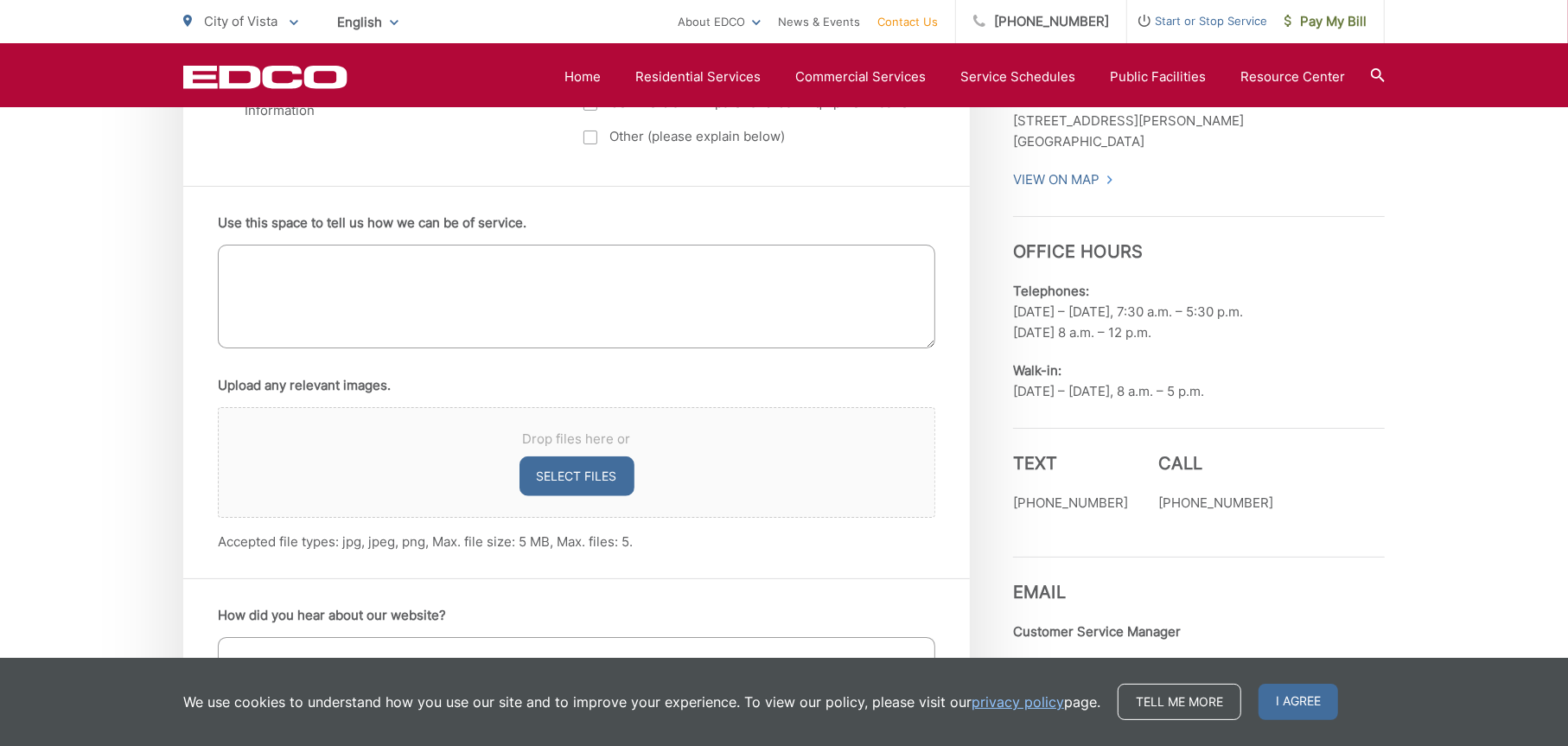
click at [417, 304] on textarea "Use this space to tell us how we can be of service." at bounding box center [576, 296] width 717 height 103
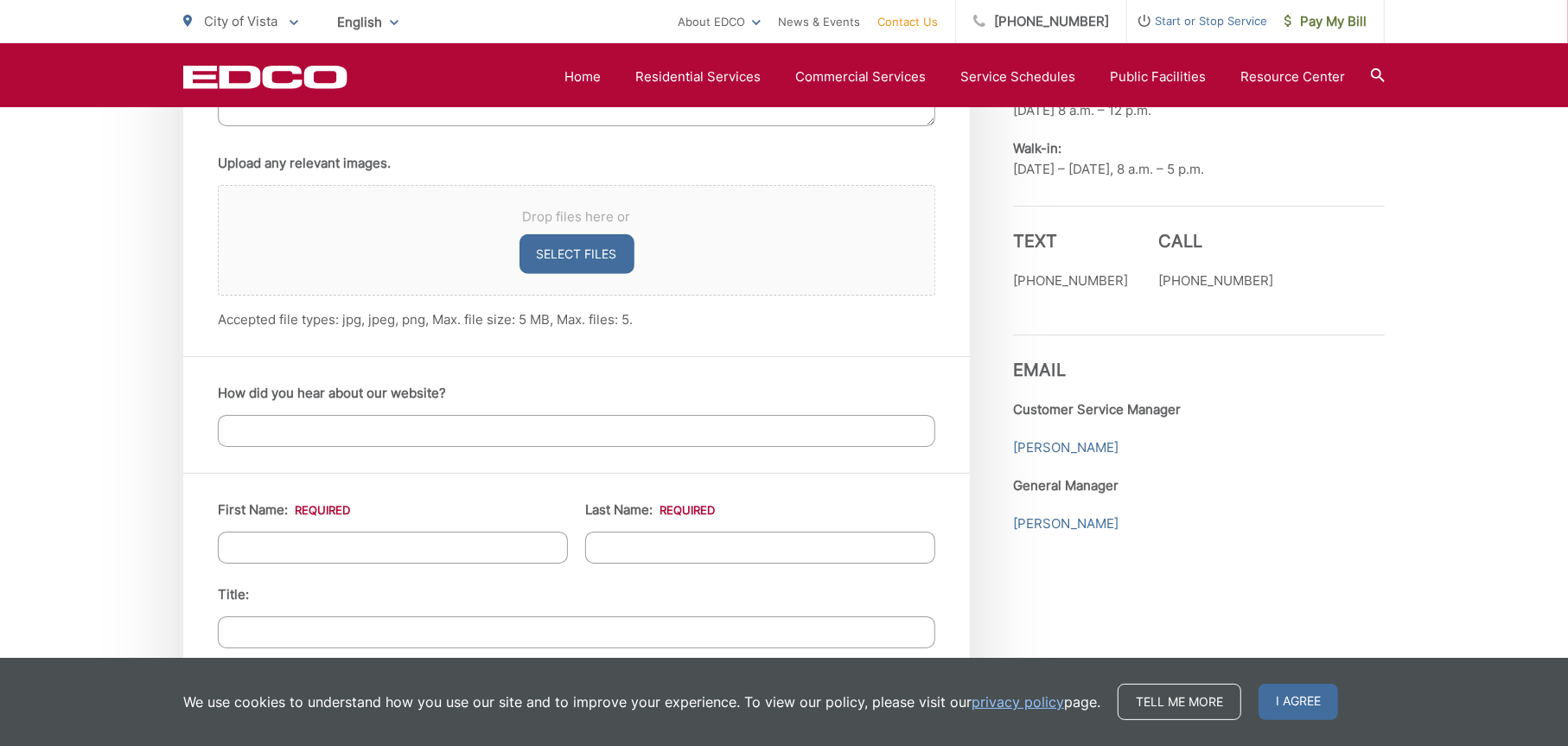
scroll to position [1267, 0]
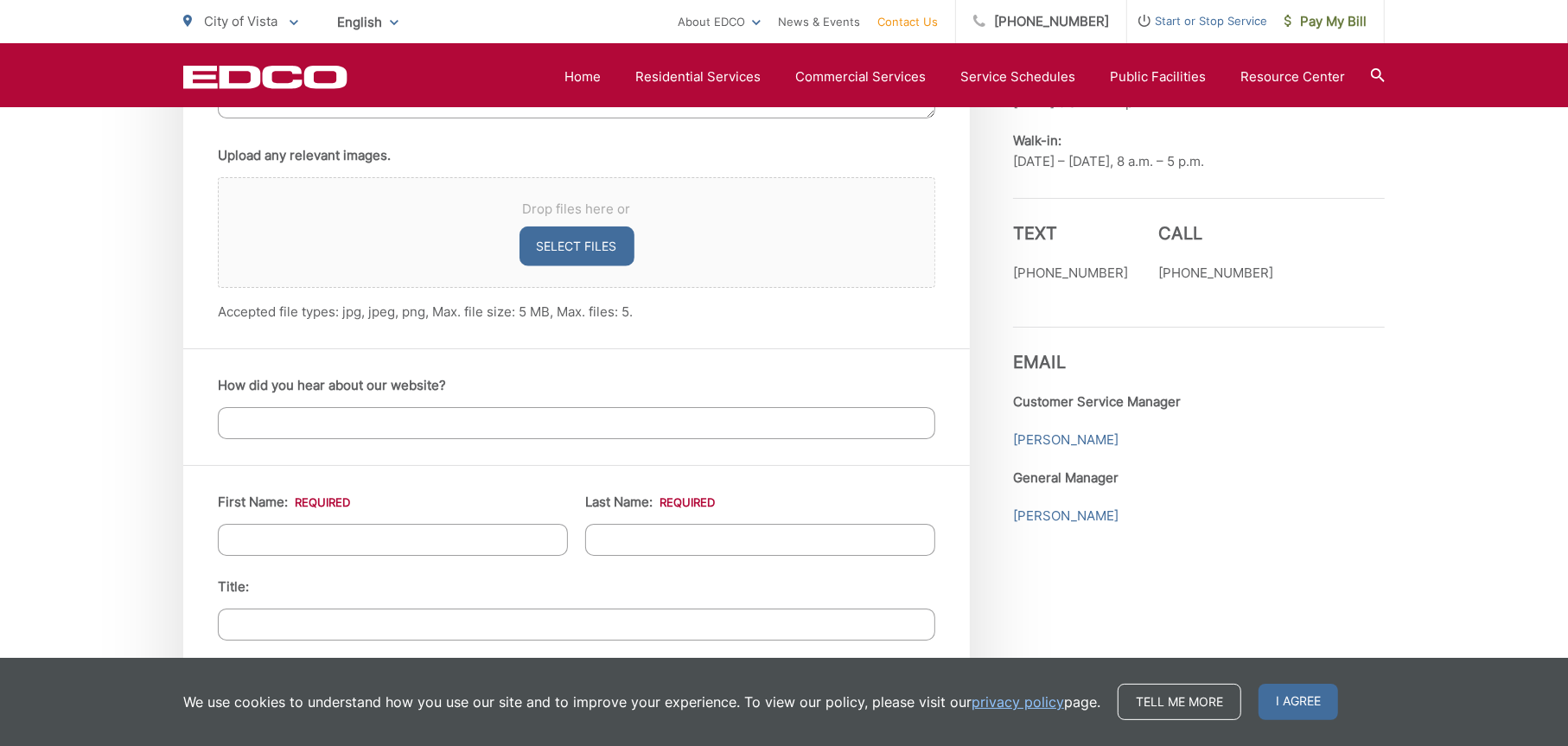
type textarea "Hello, We are in need of replacing the 1 green bin that we currently have. The …"
click at [547, 425] on input "How did you hear about our website?" at bounding box center [576, 423] width 717 height 32
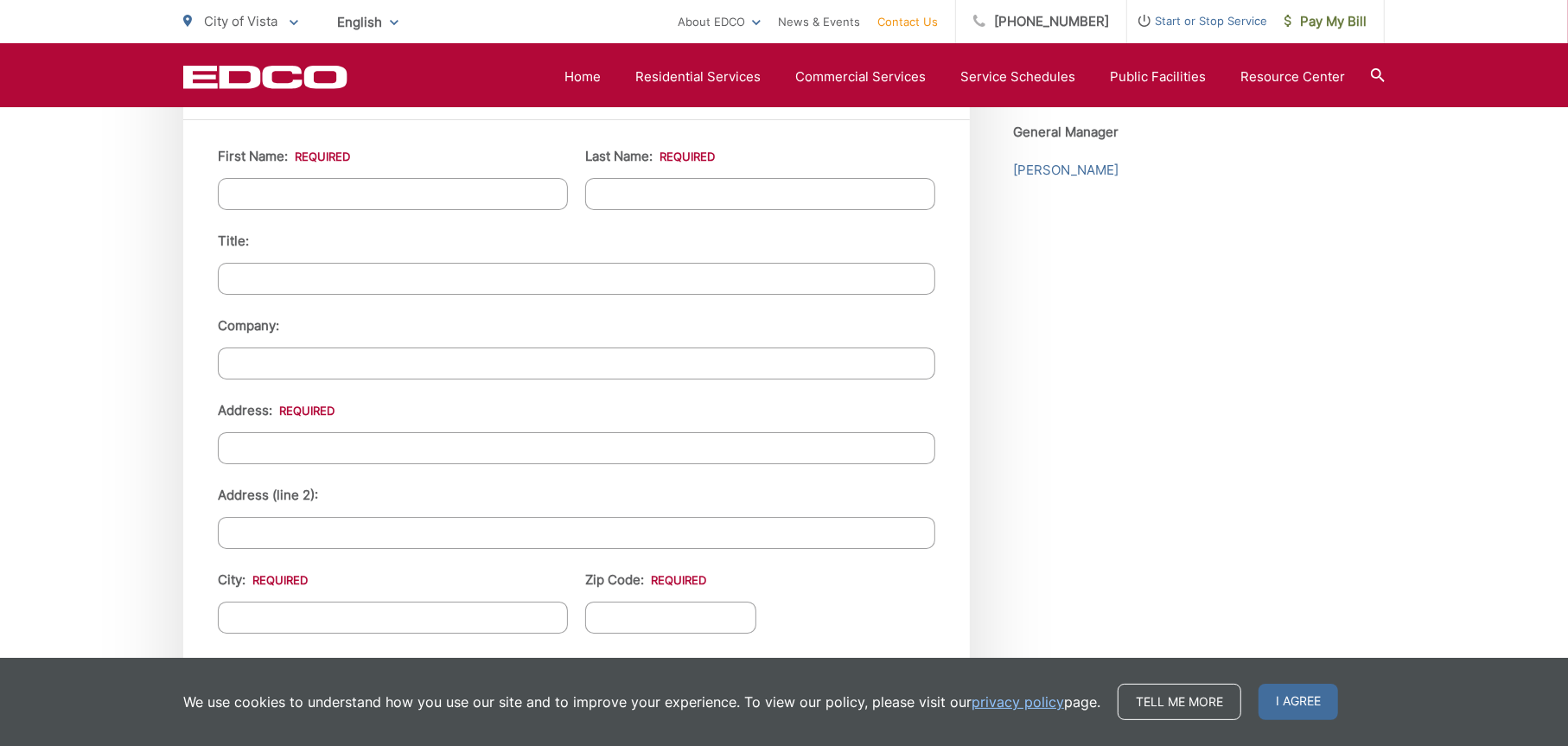
type input "bill"
click at [386, 199] on input "First Name: *" at bounding box center [392, 194] width 350 height 32
type input "Felipe"
type input "Hernandez"
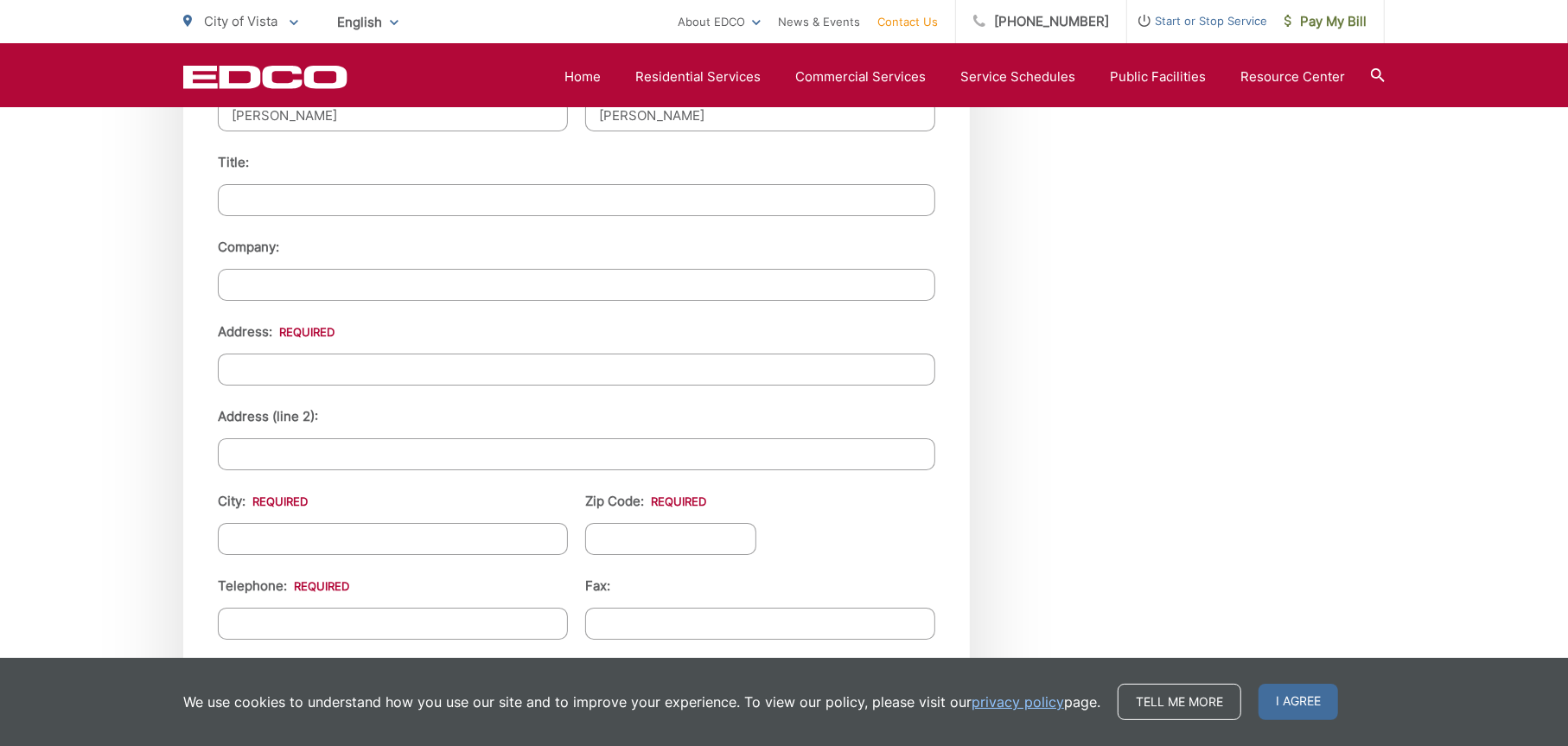
scroll to position [1728, 0]
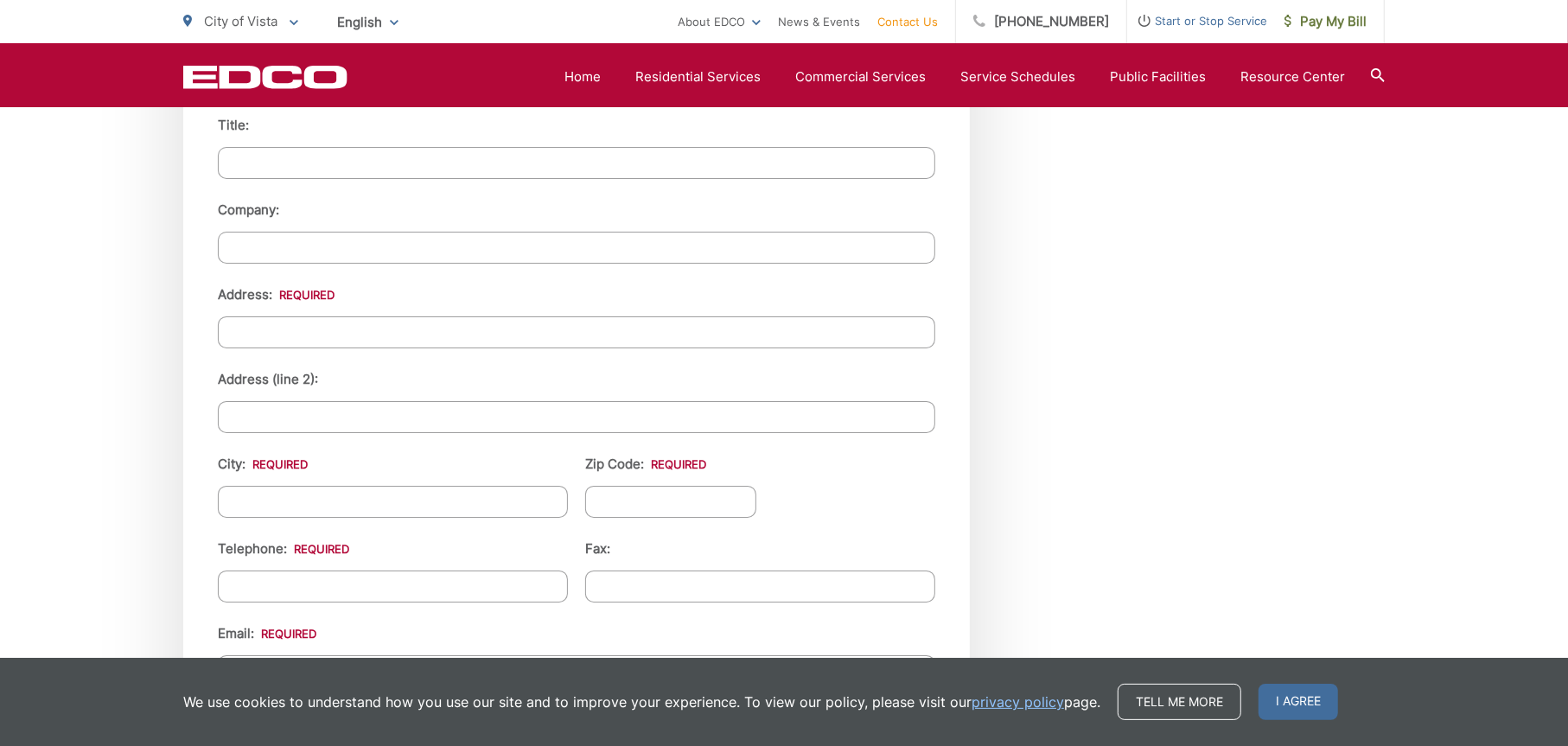
click at [380, 329] on input "Address: *" at bounding box center [576, 332] width 717 height 32
type input "1102 Branding Iron Dr"
type input "Vista"
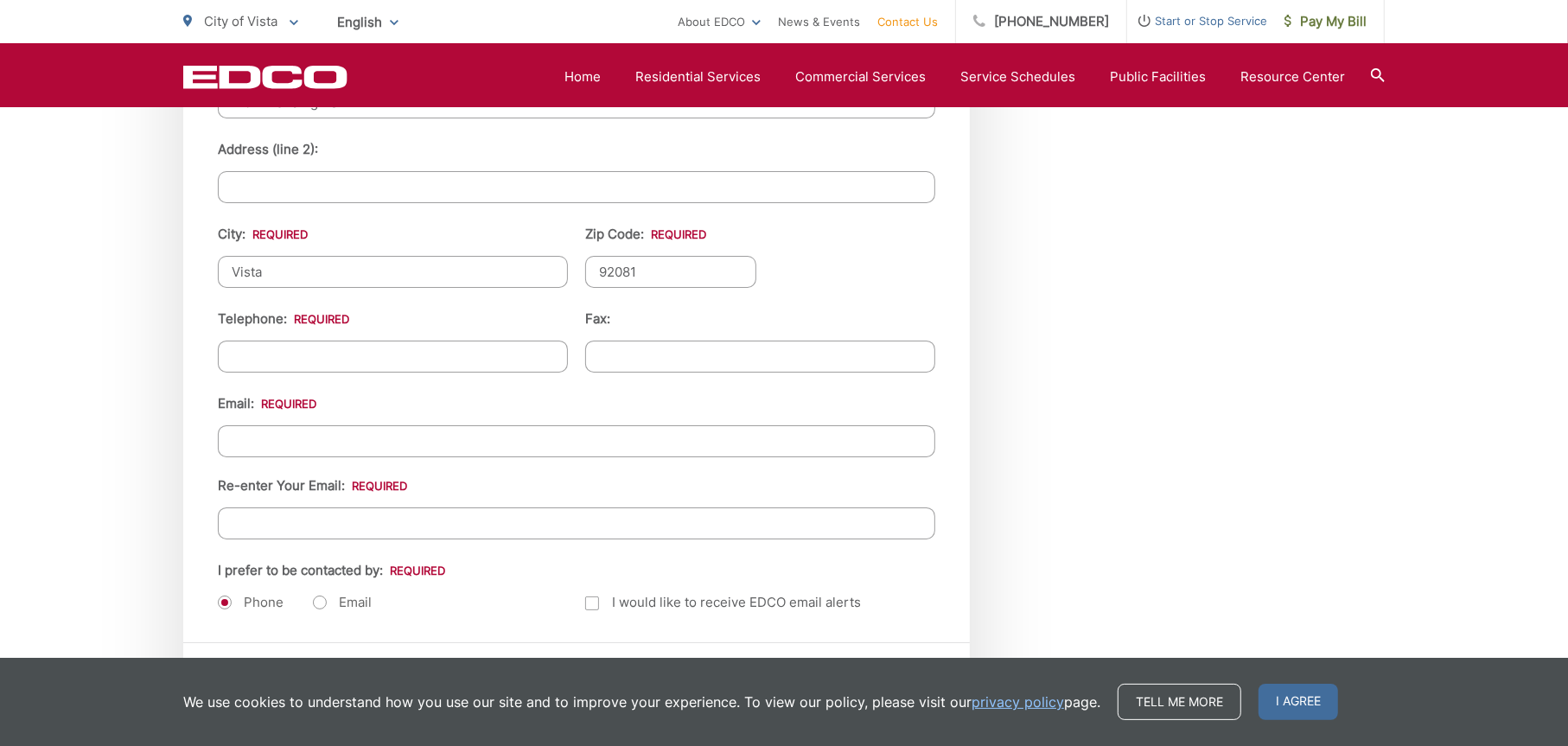
type input "92081"
click at [363, 351] on input "(___) ___-____" at bounding box center [392, 357] width 350 height 32
type input "(760) 214-2106"
type input "(___) ___-____"
type input "R"
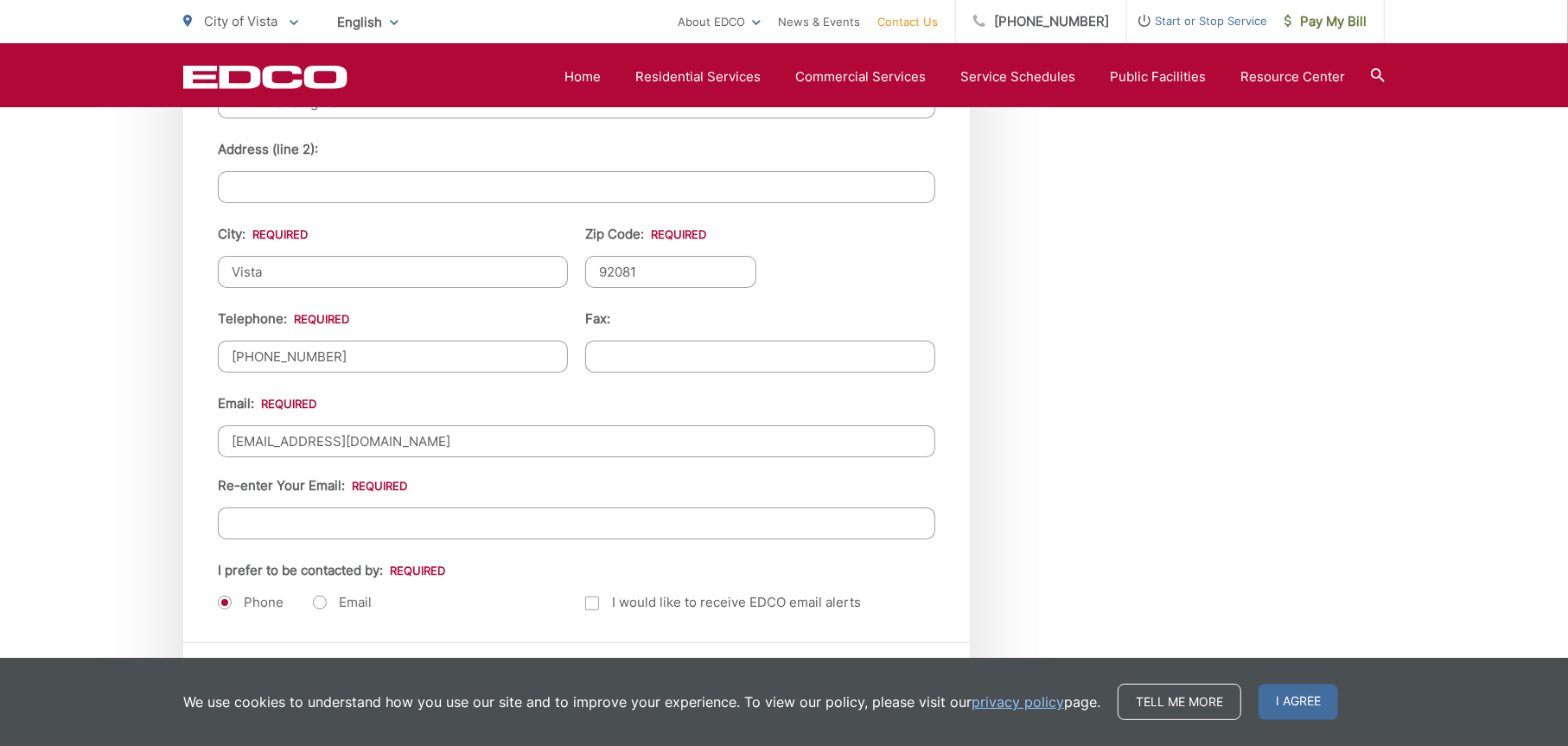
type input "rplandscape@gmail.com"
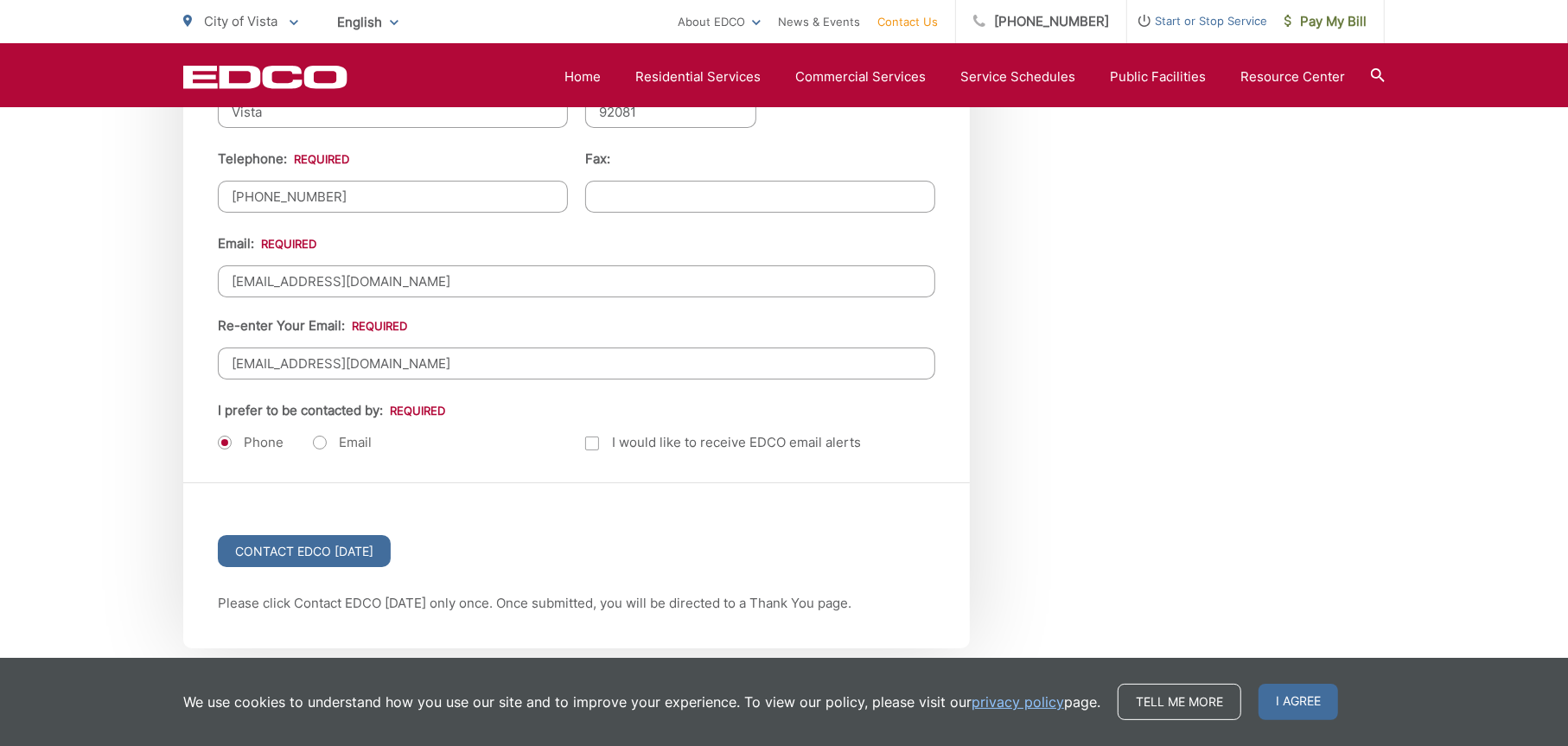
scroll to position [2304, 0]
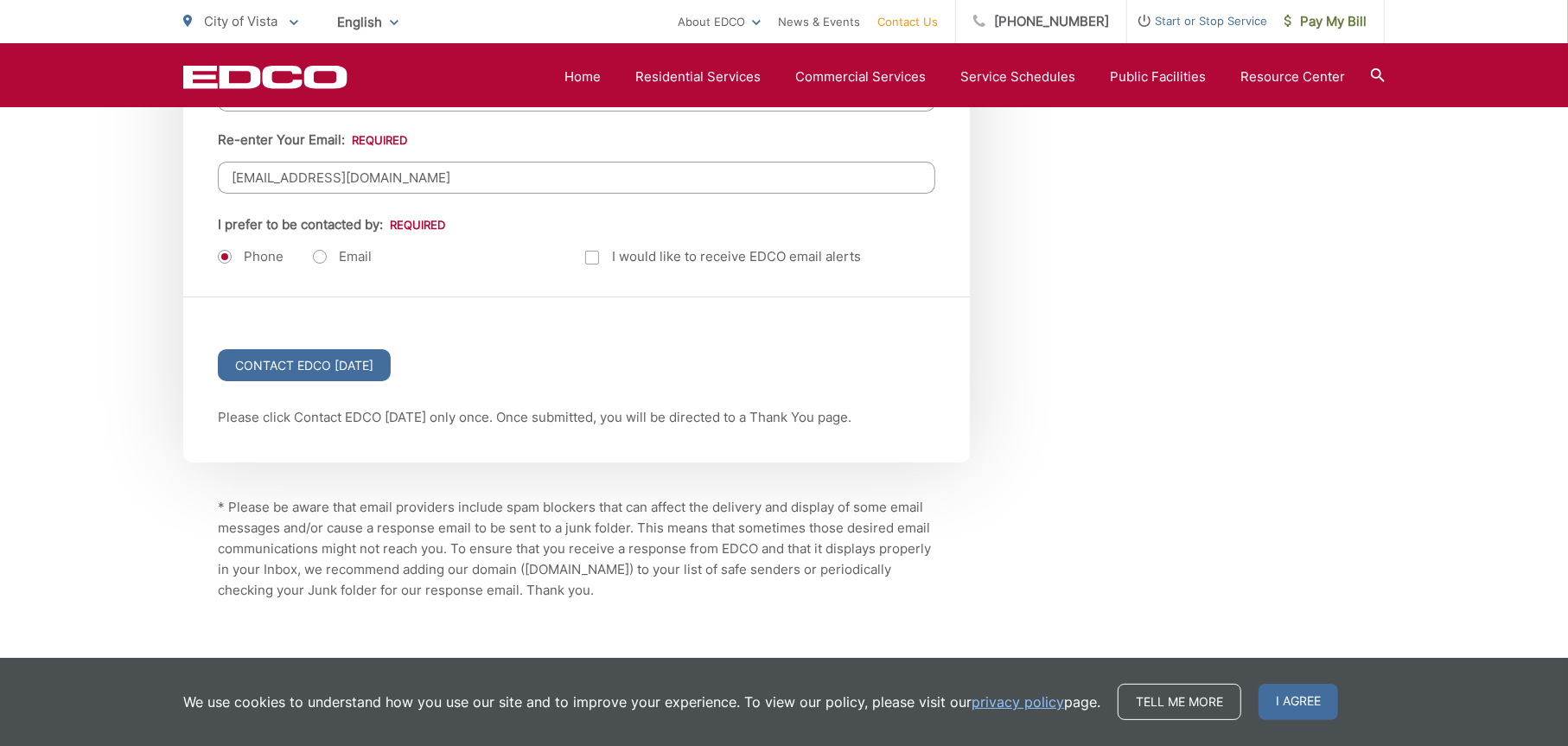
type input "rplandscape@gmail.com"
click at [313, 251] on label "Email" at bounding box center [343, 257] width 58 height 17
radio input "true"
click at [352, 360] on input "Contact EDCO Today" at bounding box center [304, 365] width 173 height 32
